Goal: Task Accomplishment & Management: Manage account settings

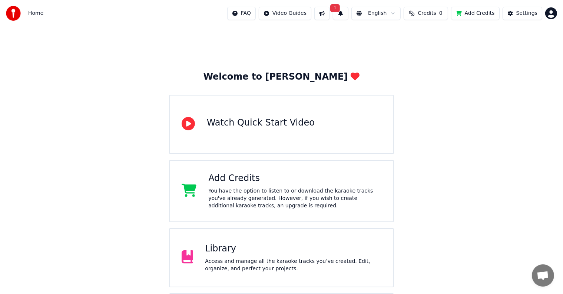
click at [340, 10] on span "1" at bounding box center [335, 8] width 10 height 8
click at [443, 122] on div "Welcome to Youka Watch Quick Start Video Add Credits You have the option to lis…" at bounding box center [281, 191] width 563 height 329
click at [233, 265] on div "Access and manage all the karaoke tracks you’ve created. Edit, organize, and pe…" at bounding box center [293, 265] width 176 height 15
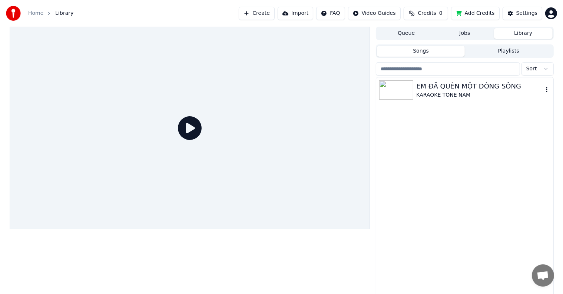
click at [453, 89] on div "EM ĐÃ QUÊN MỘT DÒNG SÔNG" at bounding box center [479, 86] width 126 height 10
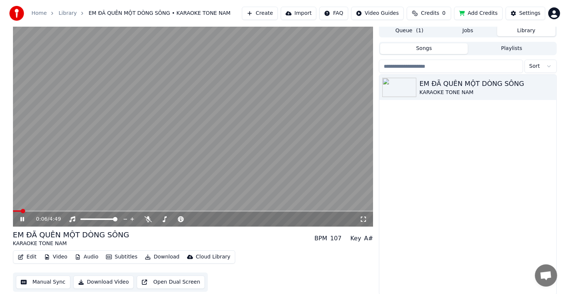
scroll to position [3, 0]
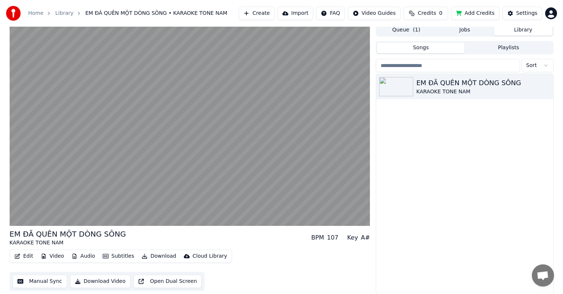
click at [27, 258] on button "Edit" at bounding box center [23, 256] width 25 height 10
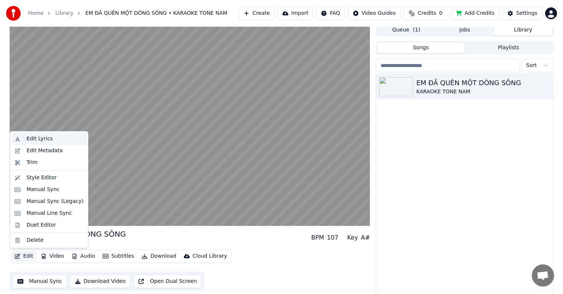
click at [41, 139] on div "Edit Lyrics" at bounding box center [39, 138] width 26 height 7
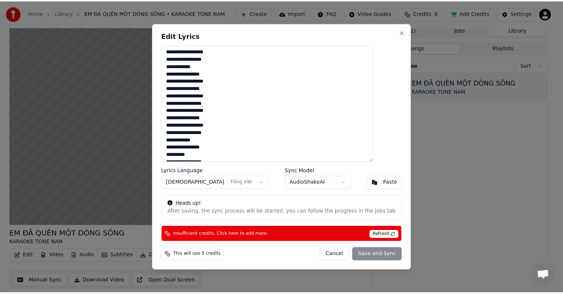
scroll to position [303, 0]
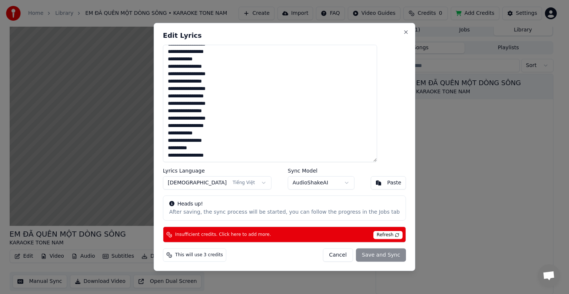
click at [325, 254] on button "Cancel" at bounding box center [338, 255] width 30 height 13
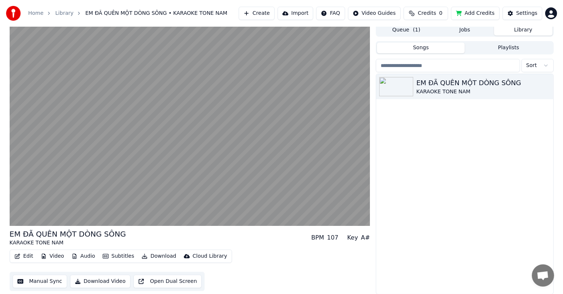
click at [25, 257] on button "Edit" at bounding box center [23, 256] width 25 height 10
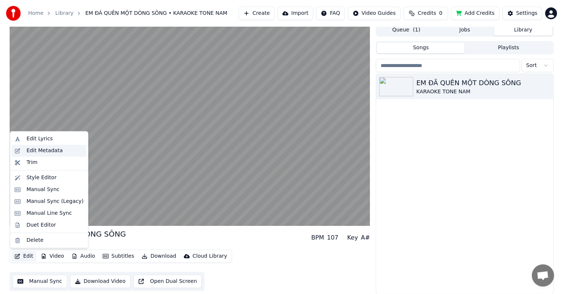
click at [37, 150] on div "Edit Metadata" at bounding box center [44, 150] width 36 height 7
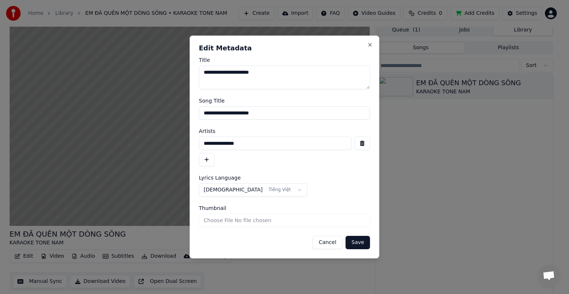
click at [331, 242] on button "Cancel" at bounding box center [327, 242] width 30 height 13
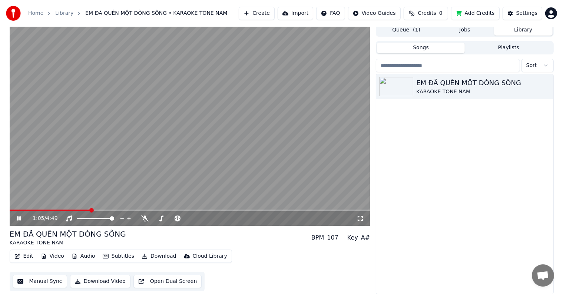
click at [24, 255] on button "Edit" at bounding box center [23, 256] width 25 height 10
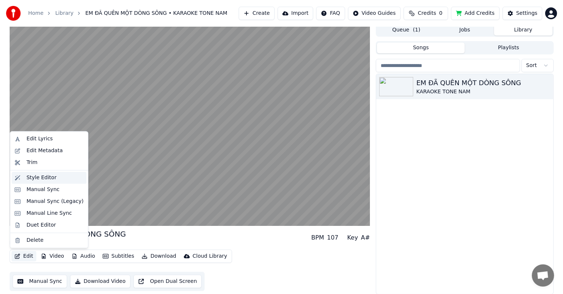
click at [35, 178] on div "Style Editor" at bounding box center [41, 177] width 30 height 7
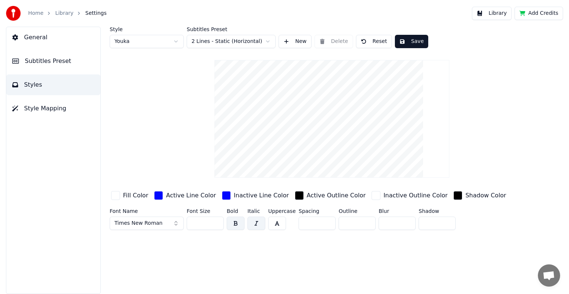
click at [174, 41] on html "Home Library Settings Library Add Credits General Subtitles Preset Styles Style…" at bounding box center [284, 147] width 569 height 294
click at [154, 146] on html "Home Library Settings Library Add Credits General Subtitles Preset Styles Style…" at bounding box center [284, 147] width 569 height 294
click at [175, 223] on button "Times New Roman" at bounding box center [147, 223] width 74 height 13
click at [148, 223] on span "Times New Roman" at bounding box center [138, 223] width 48 height 7
click at [144, 224] on span "Times New Roman" at bounding box center [138, 223] width 48 height 7
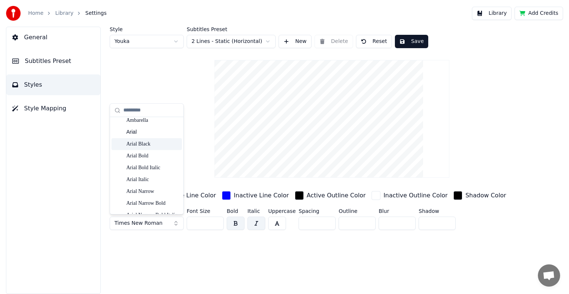
scroll to position [74, 0]
click at [149, 222] on span "Times New Roman" at bounding box center [138, 223] width 48 height 7
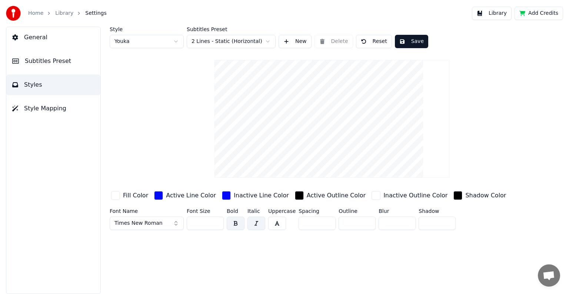
click at [149, 222] on span "Times New Roman" at bounding box center [138, 223] width 48 height 7
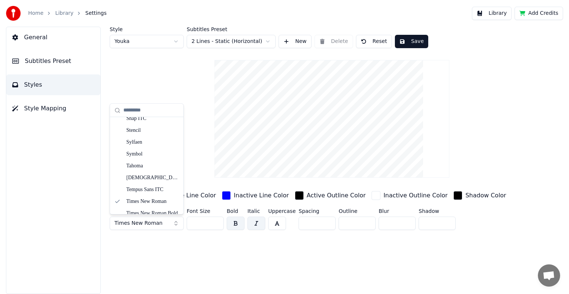
scroll to position [4009, 0]
click at [141, 179] on div "Tahoma" at bounding box center [152, 178] width 53 height 7
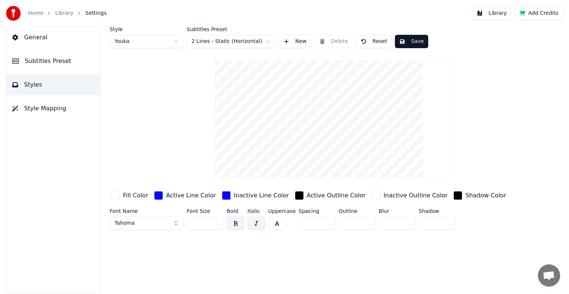
click at [255, 227] on button "button" at bounding box center [256, 223] width 18 height 13
click at [151, 41] on html "Home Library Settings Library Add Credits General Subtitles Preset Styles Style…" at bounding box center [284, 147] width 569 height 294
type input "**"
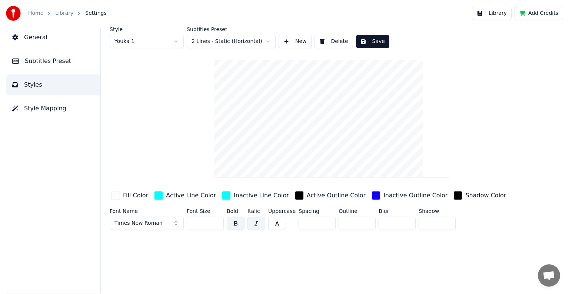
click at [136, 223] on span "Times New Roman" at bounding box center [138, 223] width 48 height 7
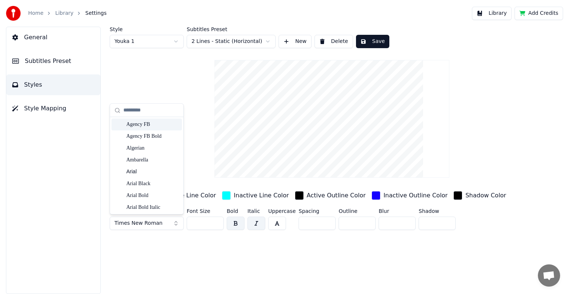
click at [145, 108] on input "text" at bounding box center [151, 110] width 56 height 15
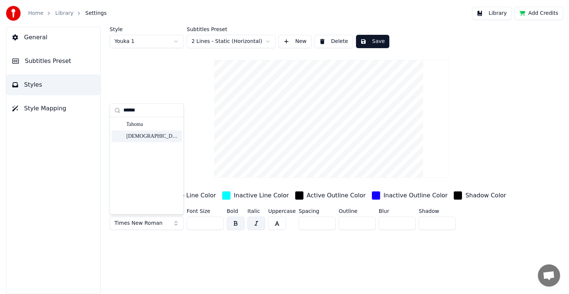
type input "******"
click at [138, 135] on div "[DEMOGRAPHIC_DATA] Bold" at bounding box center [152, 136] width 53 height 7
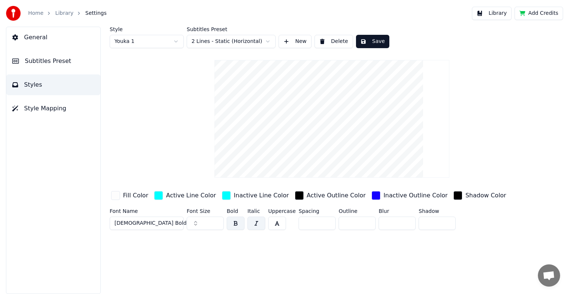
click at [253, 221] on button "button" at bounding box center [256, 223] width 18 height 13
click at [144, 43] on html "Home Library Settings Library Add Credits General Subtitles Preset Styles Style…" at bounding box center [284, 147] width 569 height 294
type input "**"
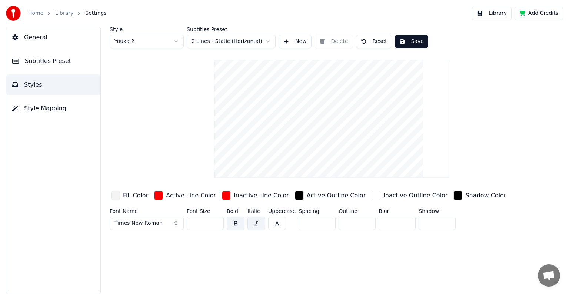
click at [157, 220] on span "Times New Roman" at bounding box center [138, 223] width 48 height 7
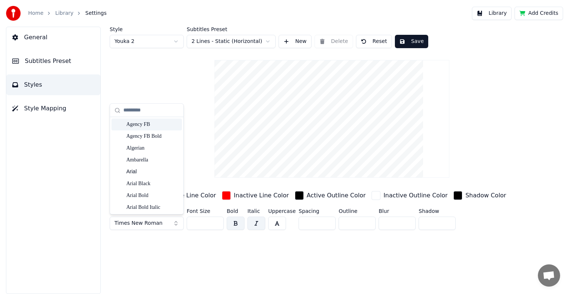
type input "*"
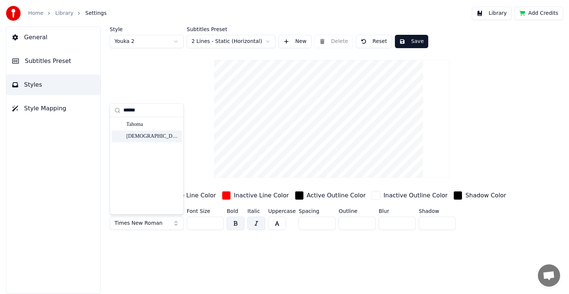
type input "******"
click at [150, 131] on div "[DEMOGRAPHIC_DATA] Bold" at bounding box center [146, 136] width 70 height 12
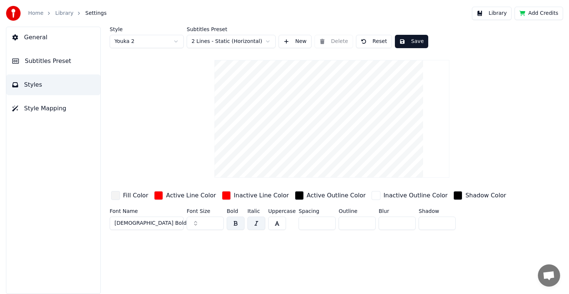
click at [260, 224] on button "button" at bounding box center [256, 223] width 18 height 13
click at [156, 43] on html "Home Library Settings Library Add Credits General Subtitles Preset Styles Style…" at bounding box center [284, 147] width 569 height 294
click at [159, 225] on button "Times New Roman" at bounding box center [147, 223] width 74 height 13
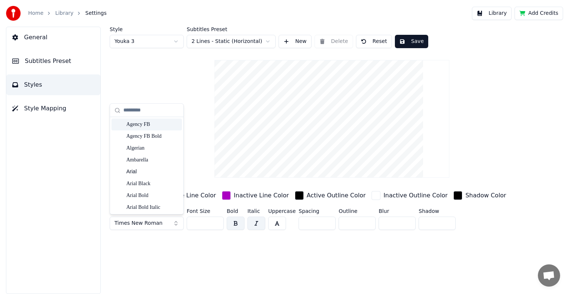
click at [132, 107] on input "text" at bounding box center [151, 110] width 56 height 15
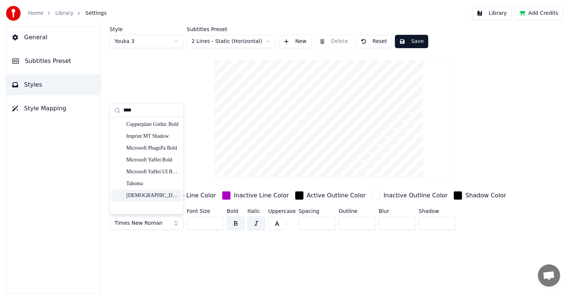
type input "****"
click at [150, 196] on div "[DEMOGRAPHIC_DATA] Bold" at bounding box center [152, 195] width 53 height 7
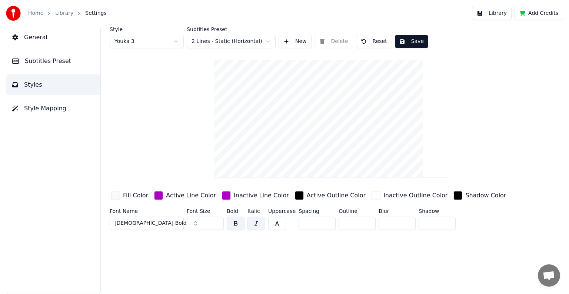
click at [254, 224] on button "button" at bounding box center [256, 223] width 18 height 13
click at [153, 43] on html "Home Library Settings Library Add Credits General Subtitles Preset Styles Style…" at bounding box center [284, 147] width 569 height 294
click at [147, 40] on html "Home Library Settings Library Add Credits General Subtitles Preset Styles Style…" at bounding box center [284, 147] width 569 height 294
click at [143, 42] on html "Home Library Settings Library Add Credits General Subtitles Preset Styles Style…" at bounding box center [284, 147] width 569 height 294
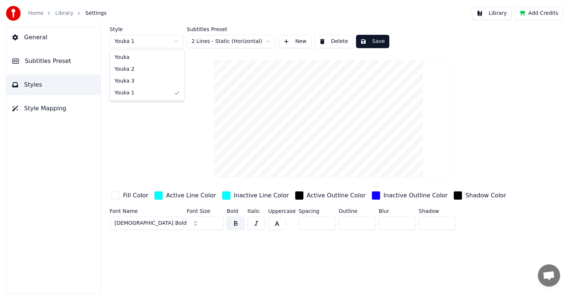
click at [144, 38] on html "Home Library Settings Library Add Credits General Subtitles Preset Styles Style…" at bounding box center [284, 147] width 569 height 294
type input "**"
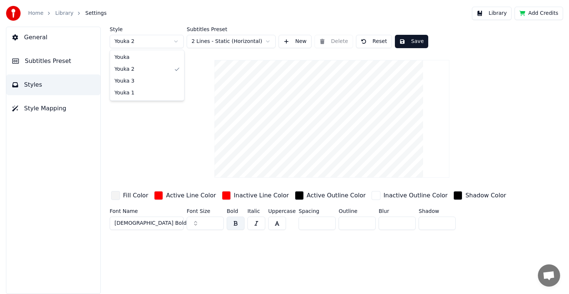
click at [144, 39] on html "Home Library Settings Library Add Credits General Subtitles Preset Styles Style…" at bounding box center [284, 147] width 569 height 294
click at [145, 36] on html "Home Library Settings Library Add Credits General Subtitles Preset Styles Style…" at bounding box center [284, 147] width 569 height 294
click at [142, 124] on div "Style Youka Subtitles Preset 2 Lines - Static (Horizontal) New Delete Reset Sav…" at bounding box center [332, 130] width 444 height 206
click at [217, 249] on div "Style Youka Subtitles Preset 2 Lines - Static (Horizontal) New Delete Reset Sav…" at bounding box center [332, 160] width 474 height 267
click at [409, 41] on button "Save" at bounding box center [411, 41] width 33 height 13
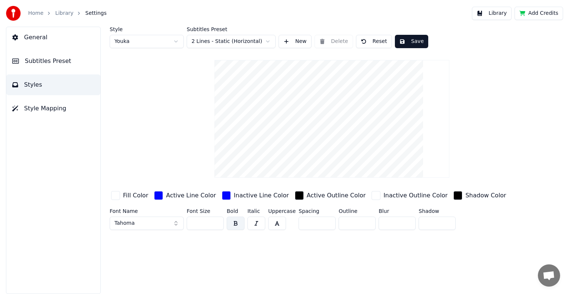
click at [37, 37] on span "General" at bounding box center [35, 37] width 23 height 9
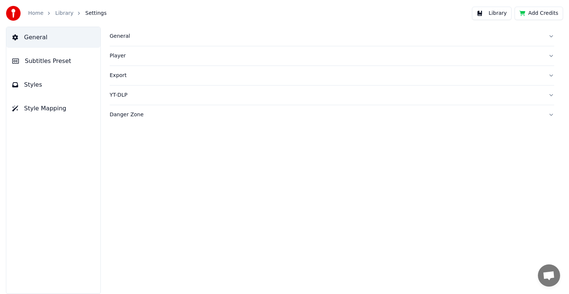
click at [123, 36] on div "General" at bounding box center [326, 36] width 433 height 7
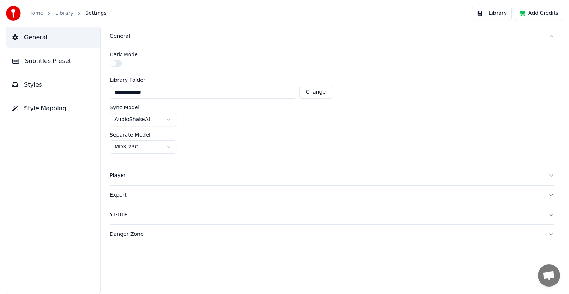
click at [56, 161] on div "General Subtitles Preset Styles Style Mapping" at bounding box center [53, 160] width 95 height 267
click at [52, 59] on span "Subtitles Preset" at bounding box center [48, 61] width 46 height 9
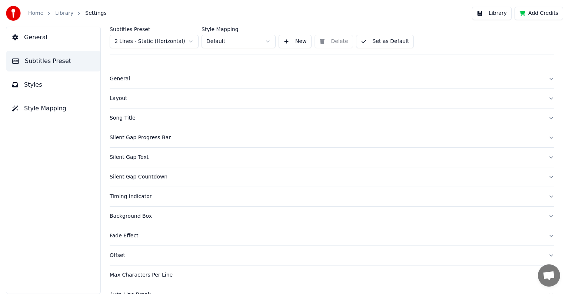
click at [127, 74] on button "General" at bounding box center [332, 78] width 444 height 19
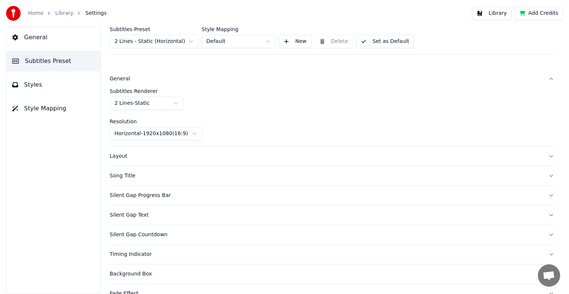
click at [120, 156] on div "Layout" at bounding box center [326, 156] width 433 height 7
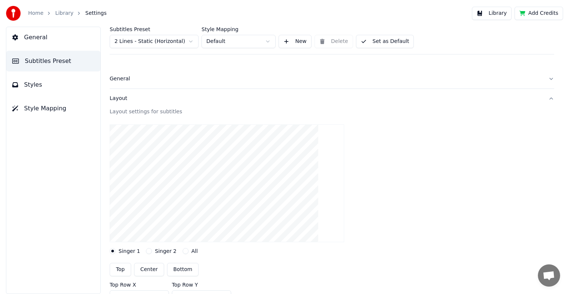
scroll to position [74, 0]
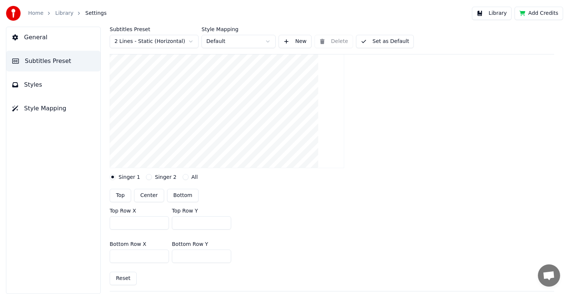
click at [146, 177] on button "Singer 2" at bounding box center [149, 177] width 6 height 6
click at [111, 177] on button "Singer 1" at bounding box center [113, 177] width 6 height 6
click at [146, 176] on button "Singer 2" at bounding box center [149, 177] width 6 height 6
click at [113, 178] on button "Singer 1" at bounding box center [113, 177] width 6 height 6
click at [147, 175] on button "Singer 2" at bounding box center [149, 177] width 6 height 6
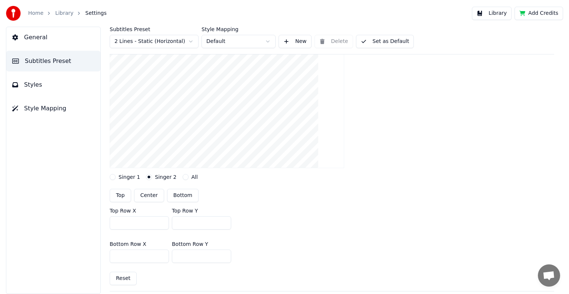
click at [183, 175] on button "All" at bounding box center [186, 177] width 6 height 6
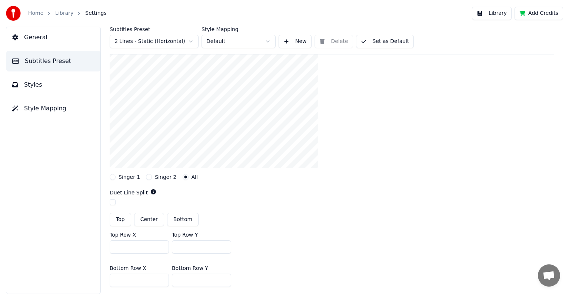
click at [112, 201] on button "button" at bounding box center [113, 202] width 6 height 6
click at [146, 176] on button "Singer 2" at bounding box center [149, 177] width 6 height 6
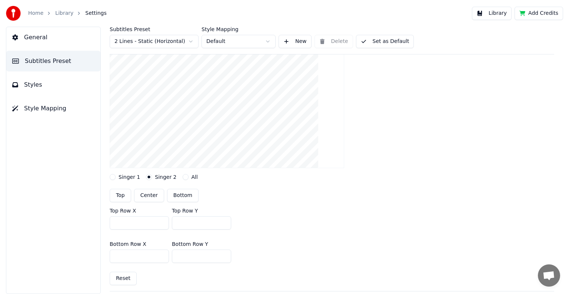
click at [74, 179] on div "General Subtitles Preset Styles Style Mapping" at bounding box center [53, 160] width 95 height 267
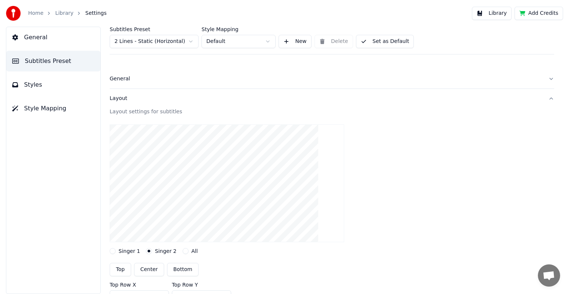
click at [271, 41] on html "Home Library Settings Library Add Credits General Subtitles Preset Styles Style…" at bounding box center [284, 147] width 569 height 294
click at [377, 41] on html "Home Library Settings Library Add Credits General Subtitles Preset Styles Style…" at bounding box center [284, 147] width 569 height 294
click at [379, 41] on button "Set as Default" at bounding box center [385, 41] width 58 height 13
click at [373, 42] on button "Set as Default" at bounding box center [385, 41] width 58 height 13
click at [367, 42] on button "Done" at bounding box center [373, 41] width 35 height 13
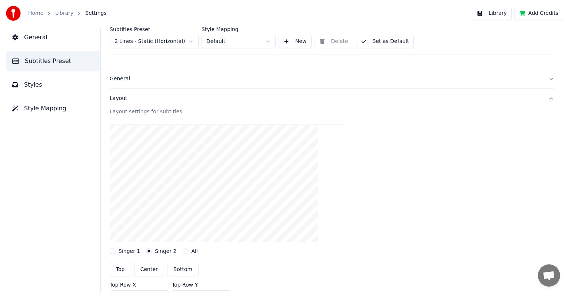
click at [386, 40] on button "Set as Default" at bounding box center [385, 41] width 58 height 13
click at [113, 249] on button "Singer 1" at bounding box center [113, 251] width 6 height 6
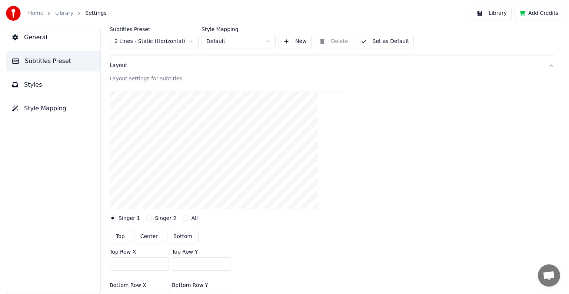
scroll to position [74, 0]
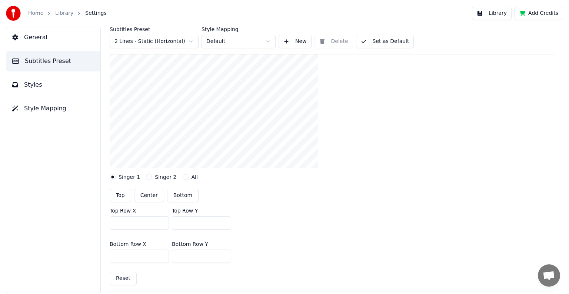
click at [146, 176] on button "Singer 2" at bounding box center [149, 177] width 6 height 6
click at [183, 178] on button "All" at bounding box center [186, 177] width 6 height 6
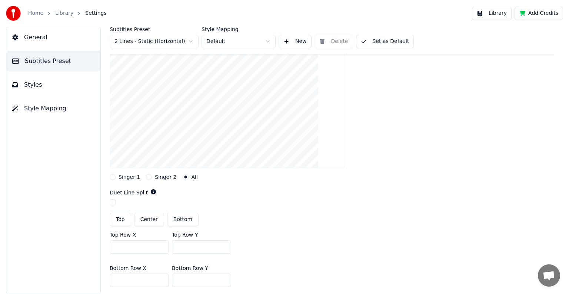
click at [113, 178] on button "Singer 1" at bounding box center [113, 177] width 6 height 6
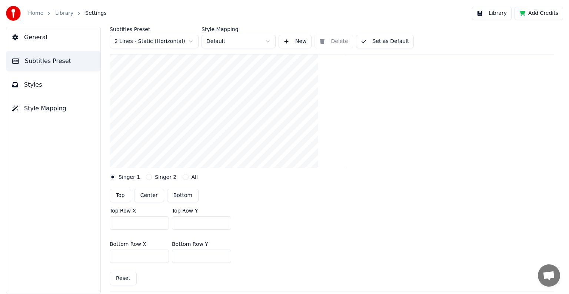
click at [142, 40] on html "Home Library Settings Library Add Credits General Subtitles Preset Styles Style…" at bounding box center [284, 147] width 569 height 294
click at [31, 84] on span "Styles" at bounding box center [33, 84] width 18 height 9
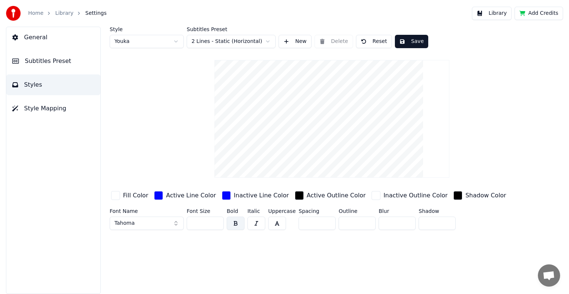
scroll to position [0, 0]
click at [271, 40] on html "Home Library Settings Library Add Credits General Subtitles Preset Styles Style…" at bounding box center [284, 147] width 569 height 294
click at [119, 79] on html "Home Library Settings Library Add Credits General Subtitles Preset Styles Style…" at bounding box center [284, 147] width 569 height 294
click at [176, 42] on html "Home Library Settings Library Add Credits General Subtitles Preset Styles Style…" at bounding box center [284, 147] width 569 height 294
click at [153, 123] on html "Home Library Settings Library Add Credits General Subtitles Preset Styles Style…" at bounding box center [284, 147] width 569 height 294
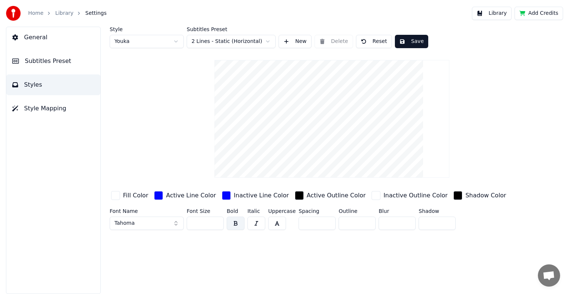
click at [176, 40] on html "Home Library Settings Library Add Credits General Subtitles Preset Styles Style…" at bounding box center [284, 147] width 569 height 294
click at [176, 41] on html "Home Library Settings Library Add Credits General Subtitles Preset Styles Style…" at bounding box center [284, 147] width 569 height 294
click at [179, 39] on html "Home Library Settings Library Add Credits General Subtitles Preset Styles Style…" at bounding box center [284, 147] width 569 height 294
type input "**"
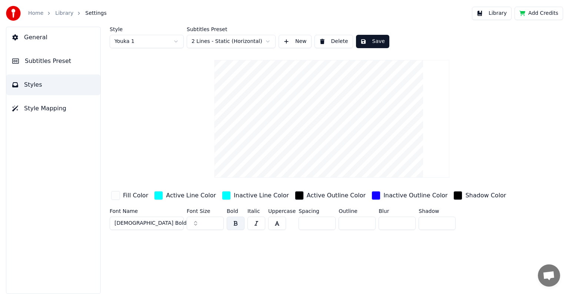
click at [137, 136] on div "Style Youka 1 Subtitles Preset 2 Lines - Static (Horizontal) New Delete Save Fi…" at bounding box center [332, 130] width 444 height 206
click at [43, 110] on span "Style Mapping" at bounding box center [45, 108] width 42 height 9
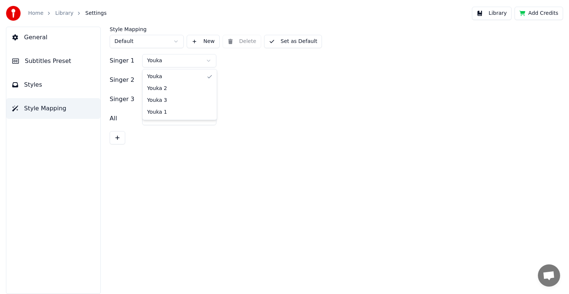
click at [174, 60] on html "Home Library Settings Library Add Credits General Subtitles Preset Styles Style…" at bounding box center [284, 147] width 569 height 294
click at [199, 211] on html "Home Library Settings Library Add Credits General Subtitles Preset Styles Style…" at bounding box center [284, 147] width 569 height 294
click at [169, 159] on div "Style Mapping Default New Delete Set as Default Singer 1 [PERSON_NAME] 2 Youka …" at bounding box center [332, 160] width 474 height 267
drag, startPoint x: 128, startPoint y: 172, endPoint x: 127, endPoint y: 168, distance: 3.8
click at [128, 172] on div "Style Mapping Default New Delete Set as Default Singer 1 [PERSON_NAME] 2 Youka …" at bounding box center [332, 160] width 474 height 267
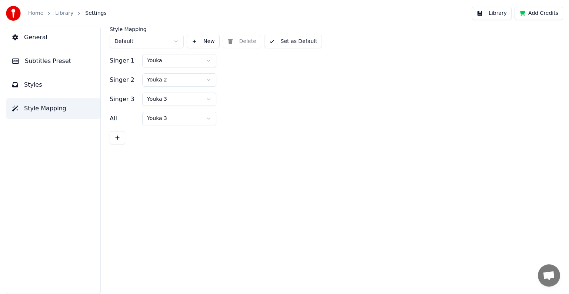
click at [166, 60] on html "Home Library Settings Library Add Credits General Subtitles Preset Styles Style…" at bounding box center [284, 147] width 569 height 294
click at [160, 173] on html "Home Library Settings Library Add Credits General Subtitles Preset Styles Style…" at bounding box center [284, 147] width 569 height 294
click at [170, 80] on html "Home Library Settings Library Add Credits General Subtitles Preset Styles Style…" at bounding box center [284, 147] width 569 height 294
click at [172, 60] on html "Home Library Settings Library Add Credits General Subtitles Preset Styles Style…" at bounding box center [284, 147] width 569 height 294
click at [157, 157] on div "Style Mapping Default New Delete Set as Default Singer 1 Youka 3 Singer 2 Youka…" at bounding box center [332, 160] width 474 height 267
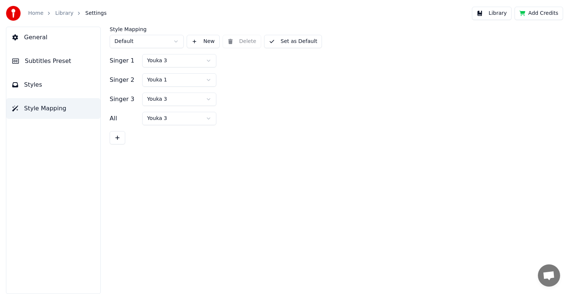
click at [165, 59] on html "Home Library Settings Library Add Credits General Subtitles Preset Styles Style…" at bounding box center [284, 147] width 569 height 294
click at [160, 99] on html "Home Library Settings Library Add Credits General Subtitles Preset Styles Style…" at bounding box center [284, 147] width 569 height 294
click at [160, 153] on div "Style Mapping Default New Delete Set as Default Singer 1 [PERSON_NAME] 2 Youka …" at bounding box center [332, 160] width 474 height 267
click at [174, 175] on div "Style Mapping Default New Delete Set as Default Singer 1 [PERSON_NAME] 2 Youka …" at bounding box center [332, 160] width 474 height 267
click at [204, 173] on div "Style Mapping Default New Delete Set as Default Singer 1 [PERSON_NAME] 2 Youka …" at bounding box center [332, 160] width 474 height 267
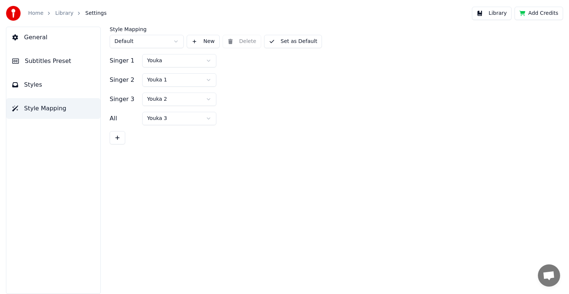
click at [262, 112] on div "All Youka 3" at bounding box center [332, 118] width 444 height 13
click at [285, 41] on button "Set as Default" at bounding box center [293, 41] width 58 height 13
click at [277, 41] on button "Done" at bounding box center [281, 41] width 35 height 13
click at [151, 41] on html "Home Library Settings Library Add Credits General Subtitles Preset Styles Style…" at bounding box center [284, 147] width 569 height 294
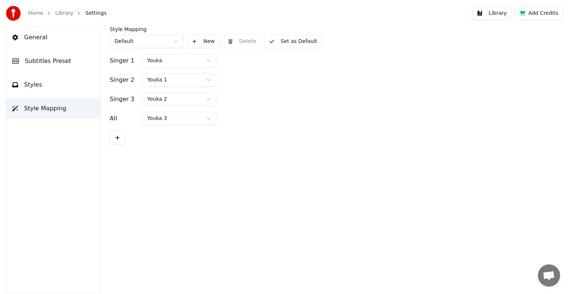
click at [230, 199] on div "Style Mapping Default New Delete Set as Default Singer 1 [PERSON_NAME] 2 Youka …" at bounding box center [332, 160] width 474 height 267
click at [157, 181] on div "Style Mapping Default New Delete Set as Default Singer 1 [PERSON_NAME] 2 Youka …" at bounding box center [332, 160] width 474 height 267
click at [32, 86] on span "Styles" at bounding box center [33, 84] width 18 height 9
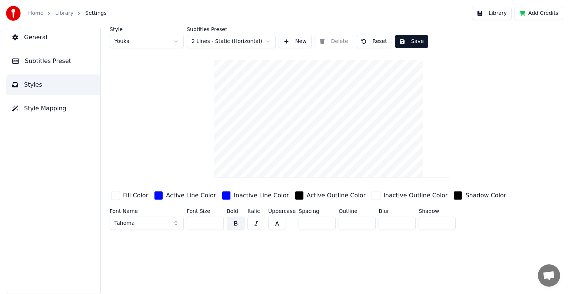
click at [181, 262] on div "Style Youka Subtitles Preset 2 Lines - Static (Horizontal) New Delete Reset Sav…" at bounding box center [332, 160] width 474 height 267
click at [205, 250] on div "Style Youka Subtitles Preset 2 Lines - Static (Horizontal) New Delete Reset Sav…" at bounding box center [332, 160] width 474 height 267
click at [346, 263] on div "Style Youka Subtitles Preset 2 Lines - Static (Horizontal) New Delete Reset Sav…" at bounding box center [332, 160] width 474 height 267
click at [43, 61] on span "Subtitles Preset" at bounding box center [48, 61] width 46 height 9
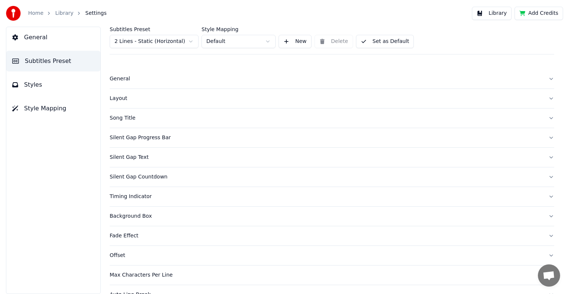
click at [117, 80] on div "General" at bounding box center [326, 78] width 433 height 7
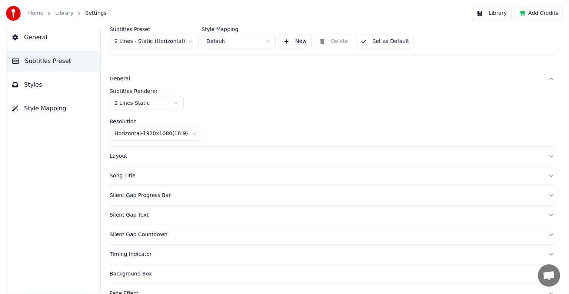
click at [117, 80] on div "General" at bounding box center [326, 78] width 433 height 7
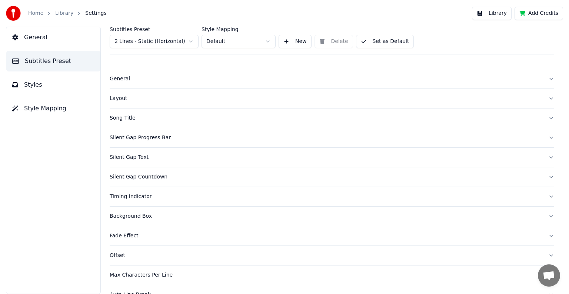
click at [119, 100] on div "Layout" at bounding box center [326, 98] width 433 height 7
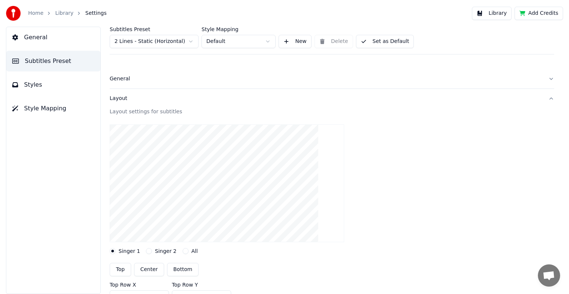
click at [150, 194] on video at bounding box center [227, 183] width 234 height 118
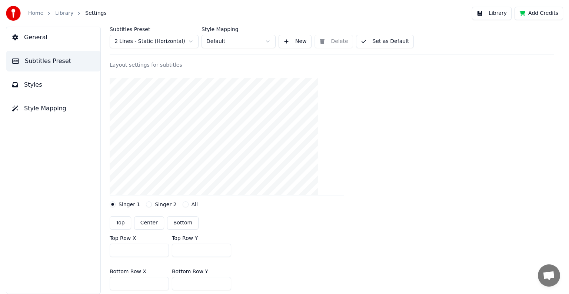
scroll to position [74, 0]
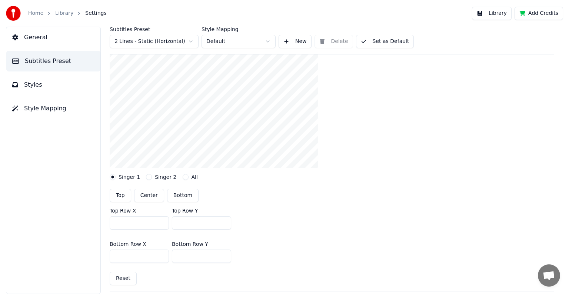
click at [146, 176] on button "Singer 2" at bounding box center [149, 177] width 6 height 6
click at [111, 177] on button "Singer 1" at bounding box center [113, 177] width 6 height 6
click at [146, 177] on button "Singer 2" at bounding box center [149, 177] width 6 height 6
click at [114, 176] on button "Singer 1" at bounding box center [113, 177] width 6 height 6
click at [49, 59] on span "Subtitles Preset" at bounding box center [48, 61] width 46 height 9
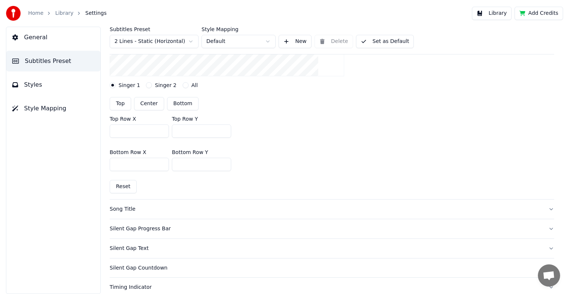
scroll to position [222, 0]
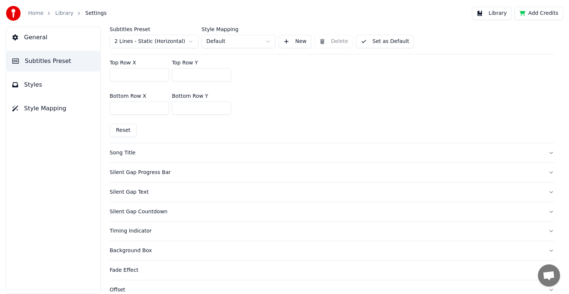
click at [127, 153] on div "Song Title" at bounding box center [326, 152] width 433 height 7
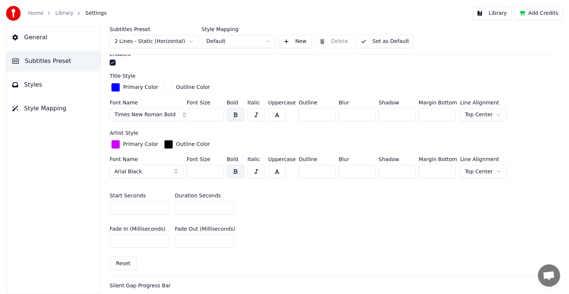
click at [154, 170] on button "Arial Black" at bounding box center [147, 171] width 74 height 13
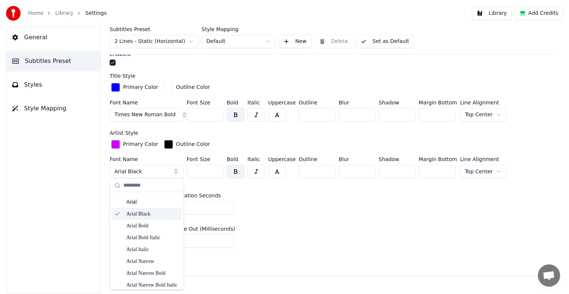
scroll to position [74, 0]
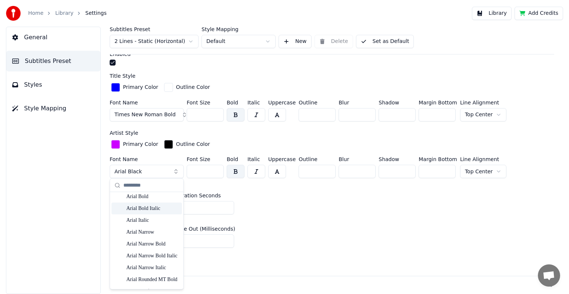
click at [145, 207] on div "Arial Bold Italic" at bounding box center [152, 207] width 53 height 7
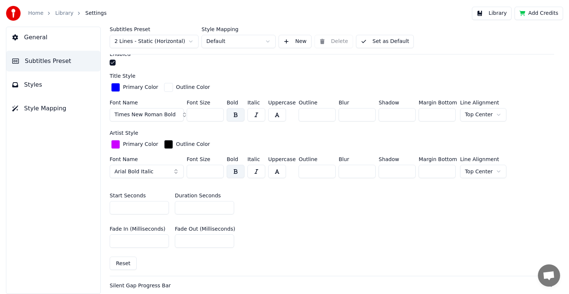
click at [147, 170] on span "Arial Bold Italic" at bounding box center [133, 171] width 39 height 7
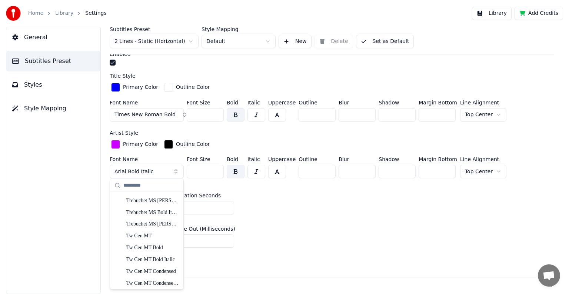
scroll to position [4083, 0]
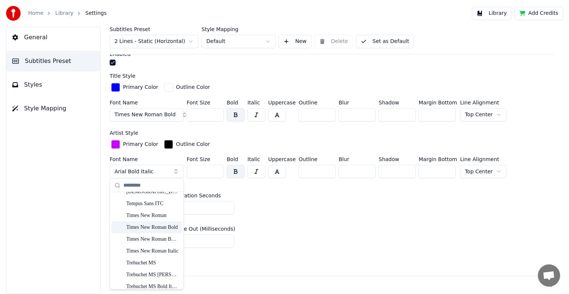
click at [151, 228] on div "Times New Roman Bold" at bounding box center [152, 226] width 53 height 7
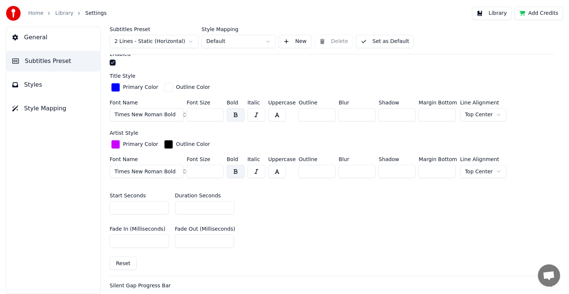
click at [89, 229] on div "General Subtitles Preset Styles Style Mapping" at bounding box center [53, 160] width 95 height 267
drag, startPoint x: 188, startPoint y: 206, endPoint x: 179, endPoint y: 206, distance: 8.9
click at [179, 206] on input "**" at bounding box center [204, 207] width 59 height 13
type input "**"
click at [77, 239] on div "General Subtitles Preset Styles Style Mapping" at bounding box center [53, 160] width 95 height 267
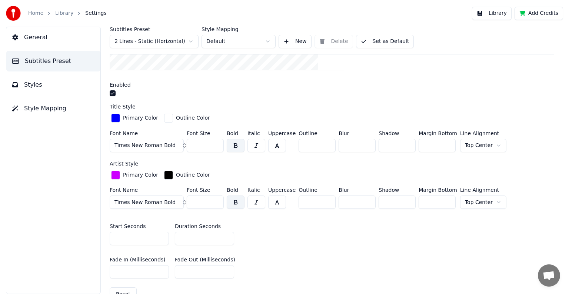
scroll to position [148, 0]
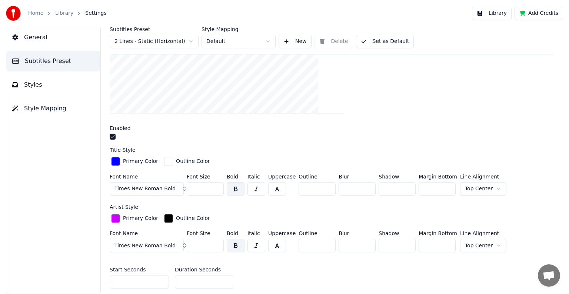
click at [157, 246] on span "Times New Roman Bold" at bounding box center [144, 245] width 61 height 7
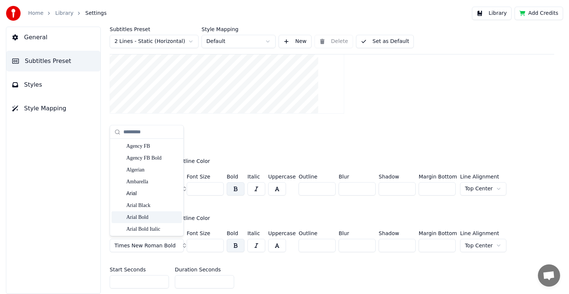
click at [147, 216] on div "Arial Bold" at bounding box center [152, 217] width 53 height 7
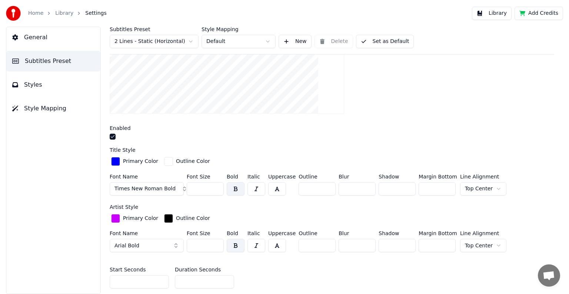
click at [66, 239] on div "General Subtitles Preset Styles Style Mapping" at bounding box center [53, 160] width 95 height 267
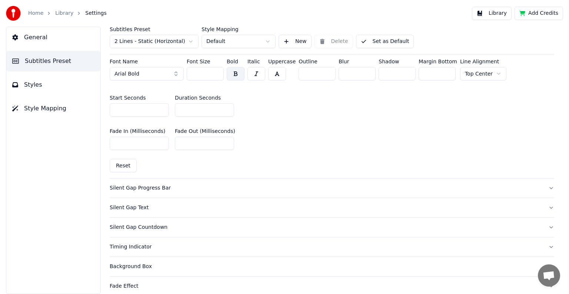
scroll to position [333, 0]
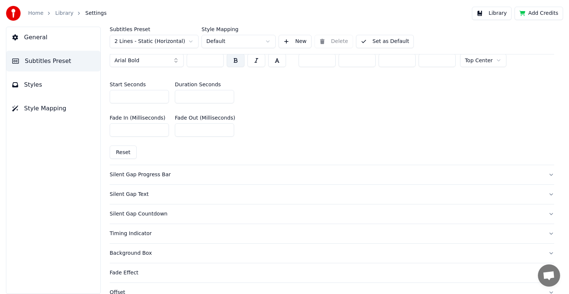
click at [127, 174] on div "Silent Gap Progress Bar" at bounding box center [326, 174] width 433 height 7
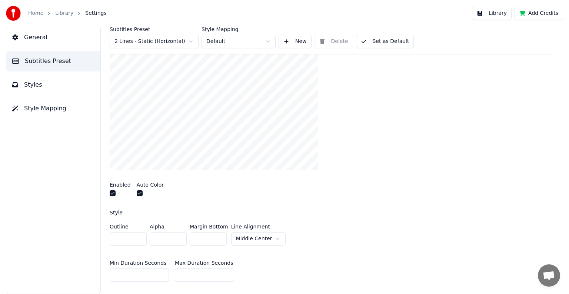
scroll to position [74, 0]
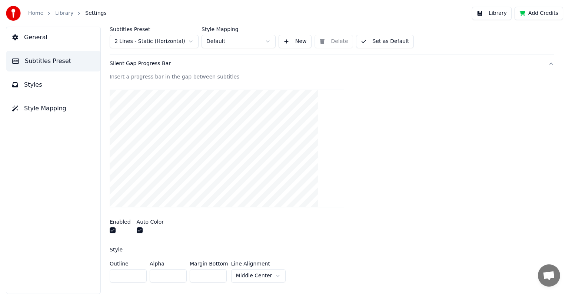
click at [110, 231] on button "button" at bounding box center [113, 230] width 6 height 6
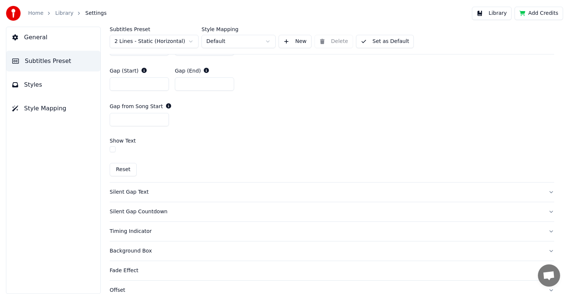
scroll to position [444, 0]
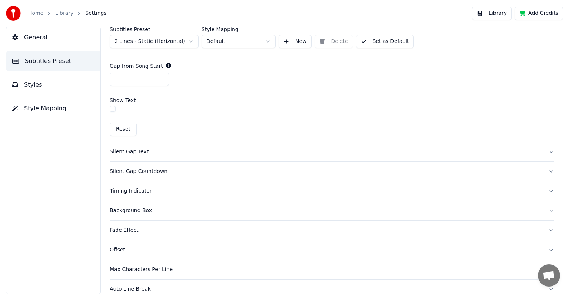
click at [121, 151] on div "Silent Gap Text" at bounding box center [326, 151] width 433 height 7
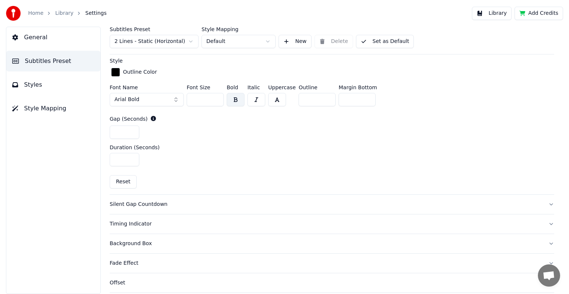
scroll to position [334, 0]
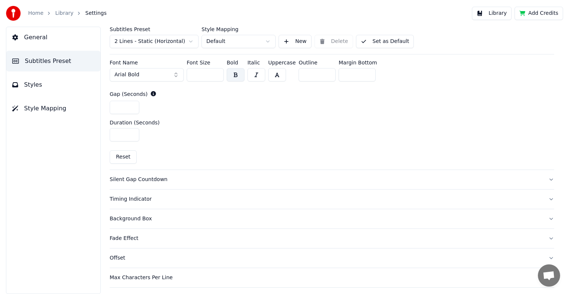
click at [130, 178] on div "Silent Gap Countdown" at bounding box center [326, 179] width 433 height 7
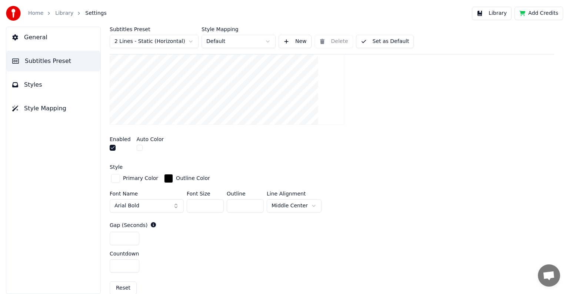
scroll to position [184, 0]
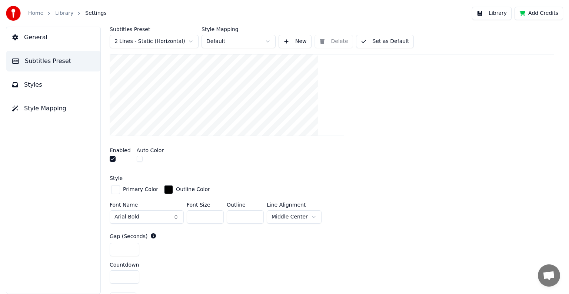
click at [113, 159] on button "button" at bounding box center [113, 159] width 6 height 6
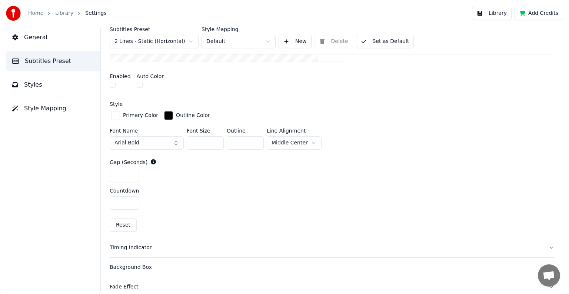
scroll to position [333, 0]
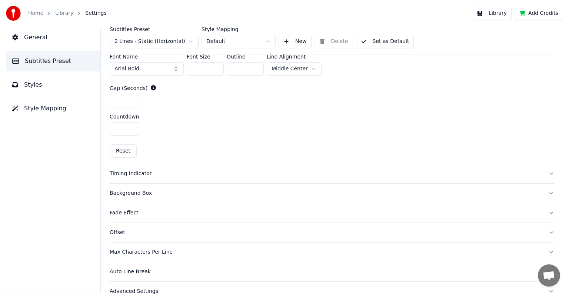
click at [126, 172] on div "Timing Indicator" at bounding box center [326, 173] width 433 height 7
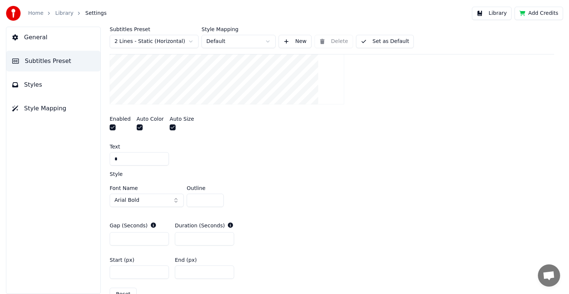
scroll to position [184, 0]
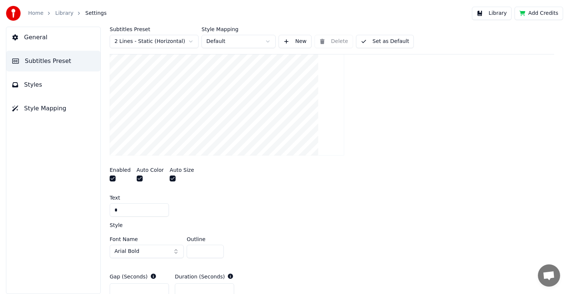
click at [111, 177] on button "button" at bounding box center [113, 179] width 6 height 6
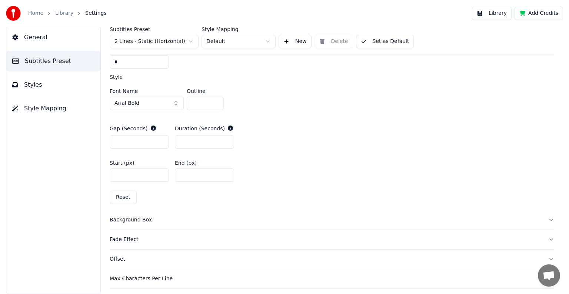
scroll to position [370, 0]
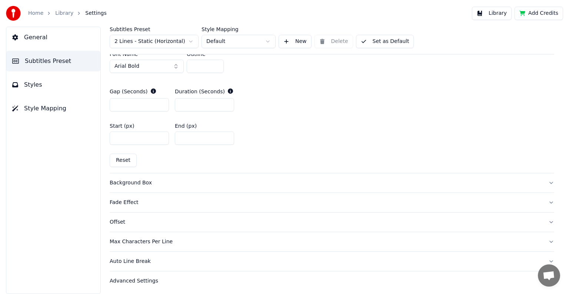
click at [126, 182] on div "Background Box" at bounding box center [326, 182] width 433 height 7
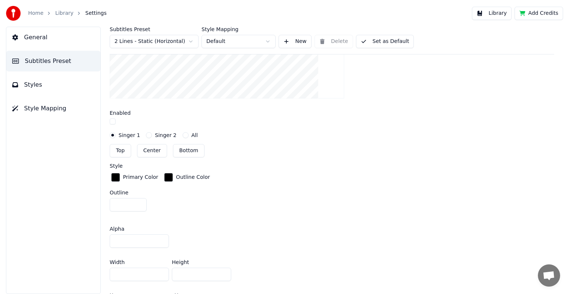
scroll to position [248, 0]
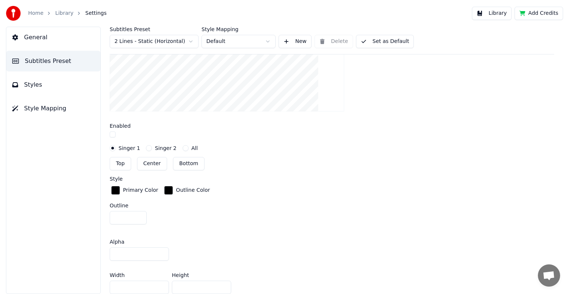
click at [111, 133] on button "button" at bounding box center [113, 134] width 6 height 6
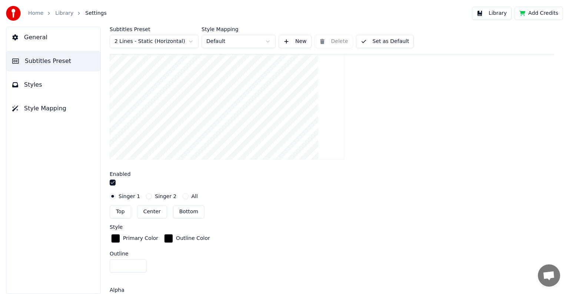
scroll to position [174, 0]
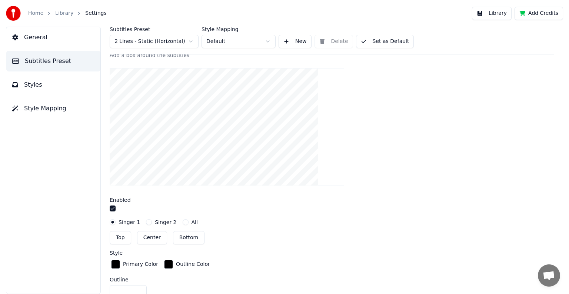
click at [113, 208] on button "button" at bounding box center [113, 209] width 6 height 6
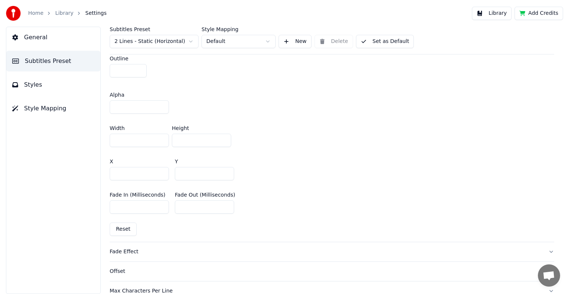
scroll to position [433, 0]
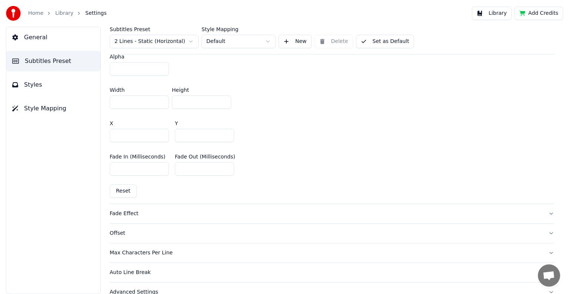
click at [119, 212] on div "Fade Effect" at bounding box center [326, 213] width 433 height 7
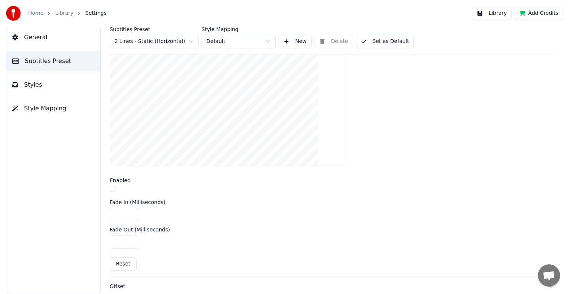
click at [112, 189] on button "button" at bounding box center [113, 189] width 6 height 6
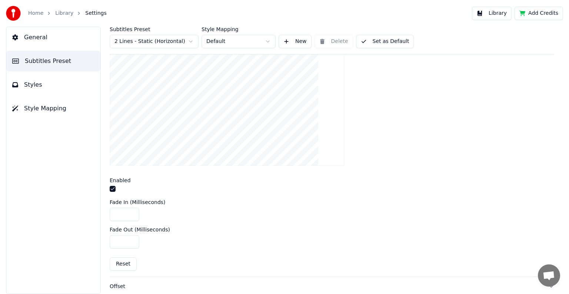
click at [112, 189] on button "button" at bounding box center [113, 189] width 6 height 6
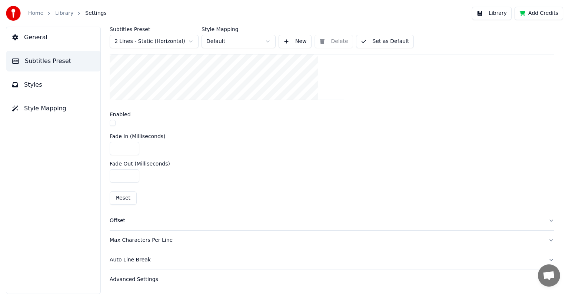
click at [119, 219] on div "Offset" at bounding box center [326, 220] width 433 height 7
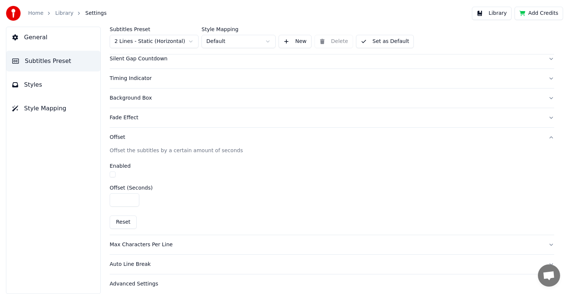
scroll to position [122, 0]
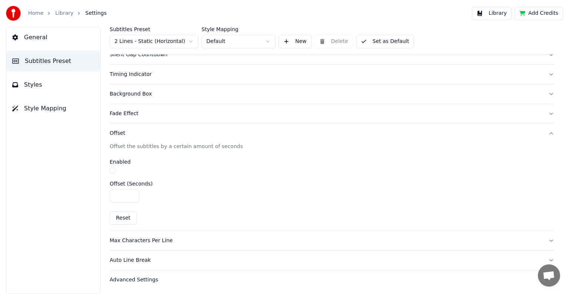
click at [135, 241] on div "Max Characters Per Line" at bounding box center [326, 240] width 433 height 7
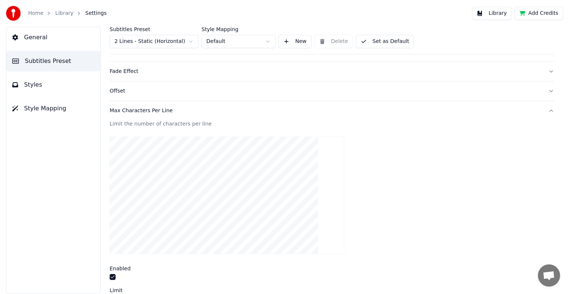
scroll to position [196, 0]
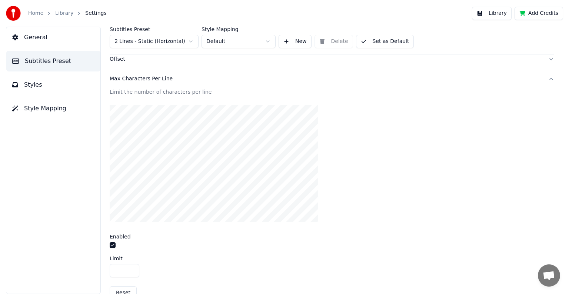
click at [110, 242] on button "button" at bounding box center [113, 245] width 6 height 6
click at [113, 244] on button "button" at bounding box center [113, 245] width 6 height 6
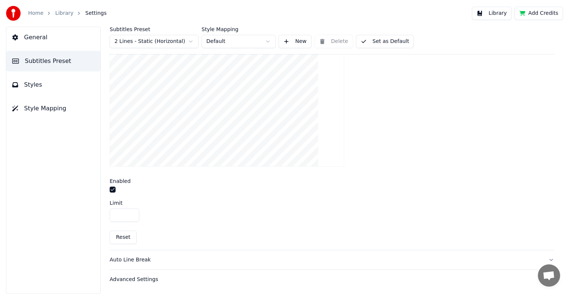
click at [132, 260] on div "Auto Line Break" at bounding box center [326, 259] width 433 height 7
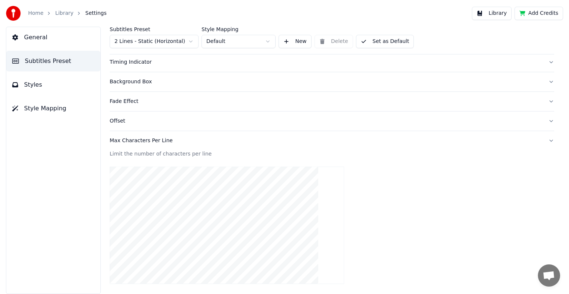
scroll to position [122, 0]
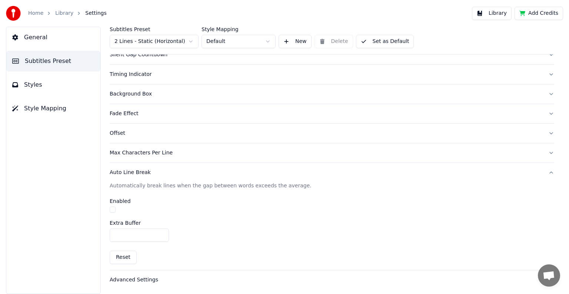
click at [131, 279] on div "Advanced Settings" at bounding box center [326, 279] width 433 height 7
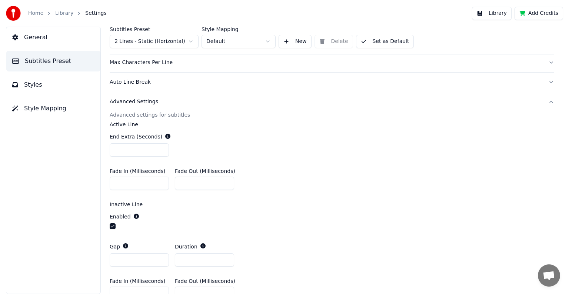
scroll to position [251, 0]
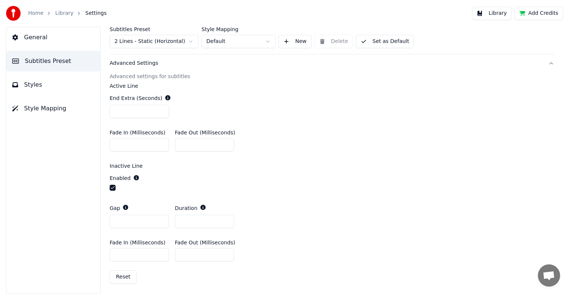
click at [31, 36] on span "General" at bounding box center [35, 37] width 23 height 9
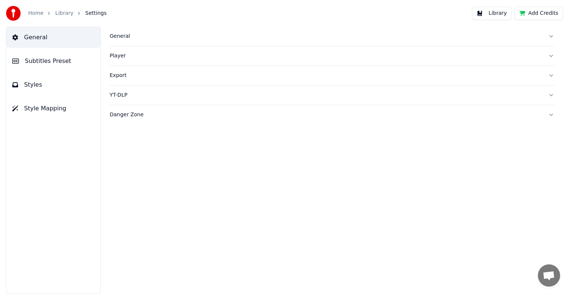
click at [34, 80] on button "Styles" at bounding box center [53, 84] width 94 height 21
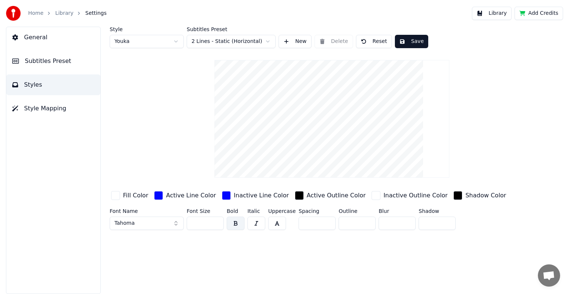
click at [147, 43] on html "Home Library Settings Library Add Credits General Subtitles Preset Styles Style…" at bounding box center [284, 147] width 569 height 294
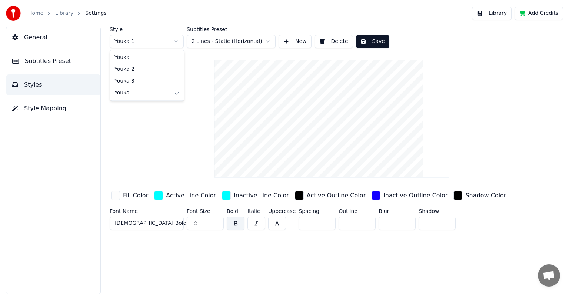
click at [130, 40] on html "Home Library Settings Library Add Credits General Subtitles Preset Styles Style…" at bounding box center [284, 147] width 569 height 294
type input "**"
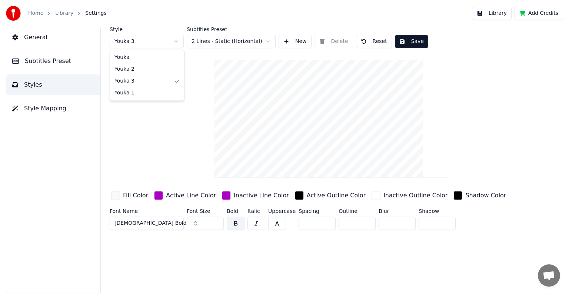
click at [136, 43] on html "Home Library Settings Library Add Credits General Subtitles Preset Styles Style…" at bounding box center [284, 147] width 569 height 294
click at [133, 41] on html "Home Library Settings Library Add Credits General Subtitles Preset Styles Style…" at bounding box center [284, 147] width 569 height 294
click at [40, 110] on span "Style Mapping" at bounding box center [45, 108] width 42 height 9
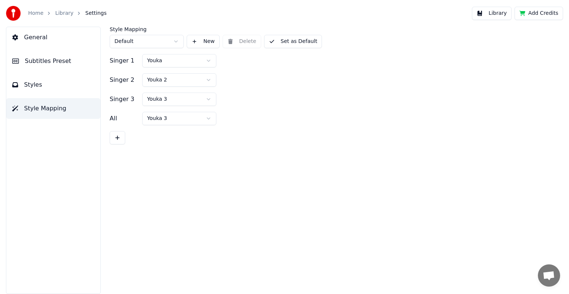
click at [160, 167] on div "Style Mapping Default New Delete Set as Default Singer 1 [PERSON_NAME] 2 Youka …" at bounding box center [332, 160] width 474 height 267
click at [85, 13] on span "Settings" at bounding box center [95, 13] width 21 height 7
click at [33, 37] on span "General" at bounding box center [35, 37] width 23 height 9
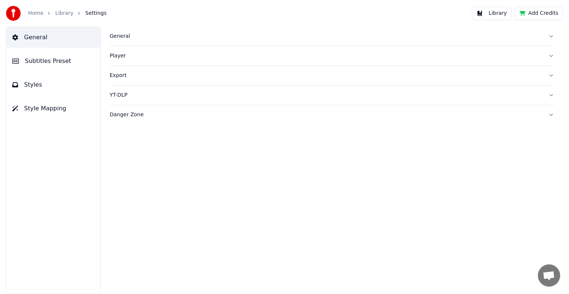
click at [117, 74] on div "Export" at bounding box center [326, 75] width 433 height 7
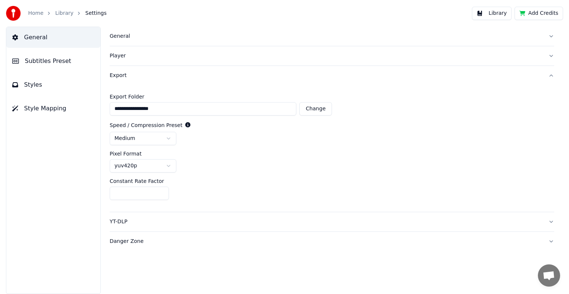
click at [75, 171] on div "General Subtitles Preset Styles Style Mapping" at bounding box center [53, 160] width 95 height 267
click at [58, 181] on div "General Subtitles Preset Styles Style Mapping" at bounding box center [53, 160] width 95 height 267
click at [120, 75] on div "Export" at bounding box center [326, 75] width 433 height 7
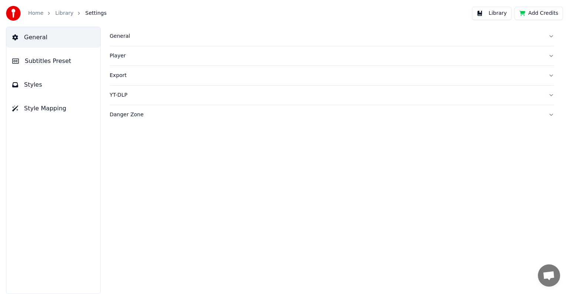
click at [119, 58] on div "Player" at bounding box center [326, 55] width 433 height 7
click at [32, 62] on span "Subtitles Preset" at bounding box center [48, 61] width 46 height 9
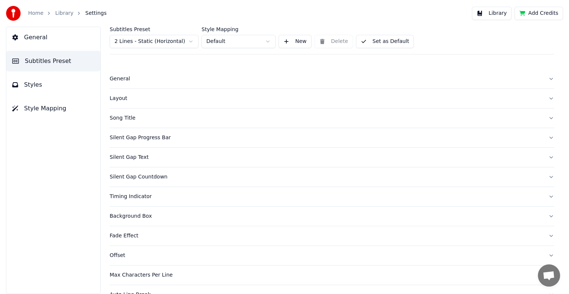
click at [63, 12] on link "Library" at bounding box center [64, 13] width 18 height 7
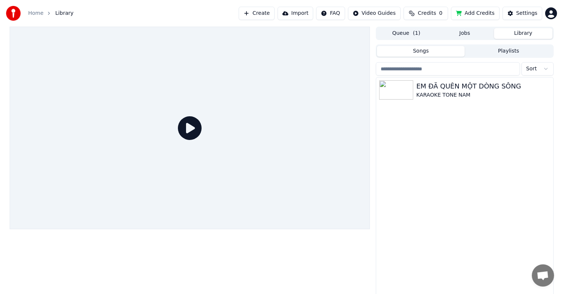
click at [187, 124] on icon at bounding box center [190, 128] width 24 height 24
click at [446, 84] on div "EM ĐÃ QUÊN MỘT DÒNG SÔNG" at bounding box center [479, 86] width 126 height 10
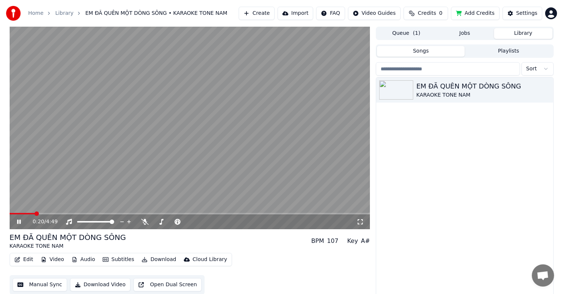
drag, startPoint x: 33, startPoint y: 213, endPoint x: 25, endPoint y: 212, distance: 8.2
click at [25, 212] on video at bounding box center [190, 128] width 360 height 203
click at [23, 210] on video at bounding box center [190, 128] width 360 height 203
drag, startPoint x: 33, startPoint y: 213, endPoint x: 23, endPoint y: 213, distance: 10.4
click at [23, 213] on video at bounding box center [190, 128] width 360 height 203
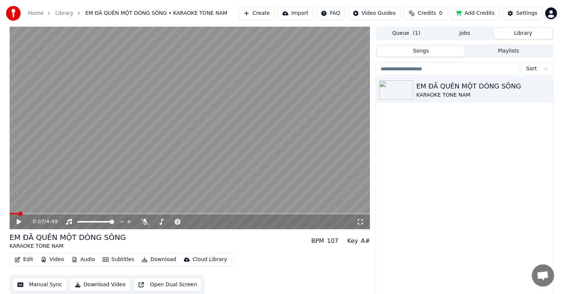
click at [18, 212] on span at bounding box center [20, 214] width 4 height 4
click at [17, 223] on icon at bounding box center [19, 221] width 4 height 5
click at [527, 14] on div "Settings" at bounding box center [526, 13] width 21 height 7
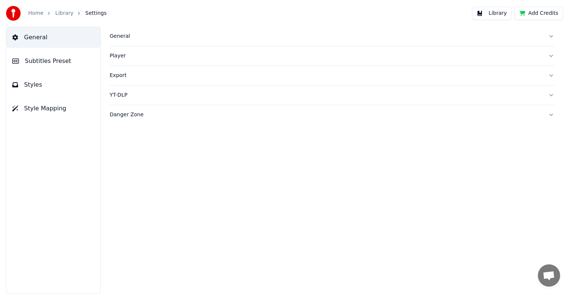
click at [51, 61] on span "Subtitles Preset" at bounding box center [48, 61] width 46 height 9
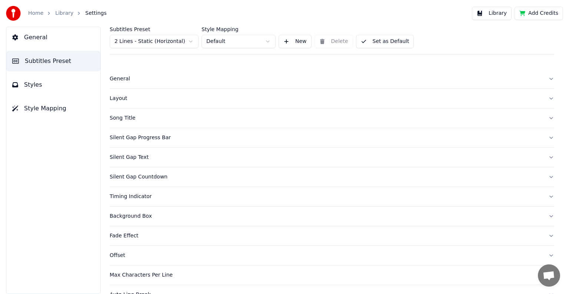
click at [148, 177] on div "Silent Gap Countdown" at bounding box center [326, 176] width 433 height 7
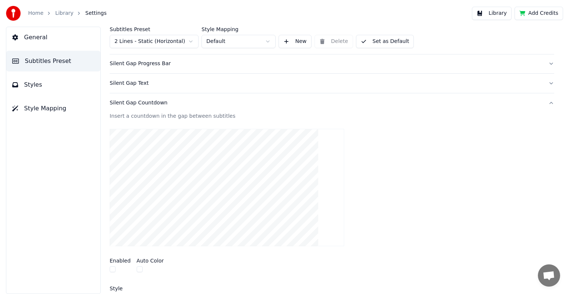
click at [113, 269] on button "button" at bounding box center [113, 269] width 6 height 6
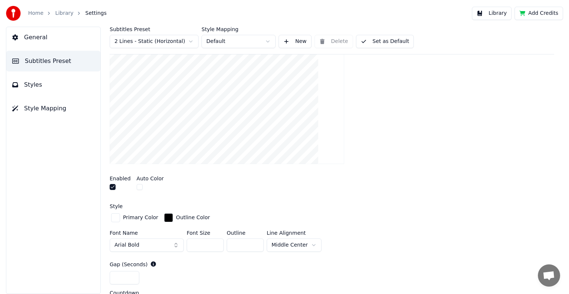
scroll to position [185, 0]
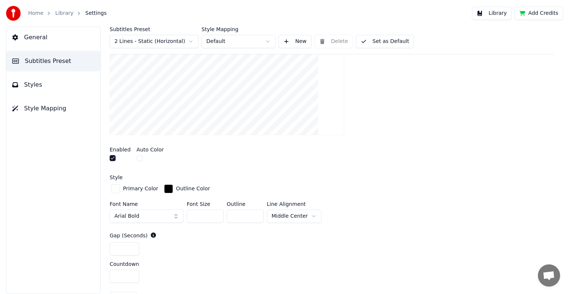
click at [307, 213] on html "Home Library Settings Library Add Credits General Subtitles Preset Styles Style…" at bounding box center [284, 147] width 569 height 294
click at [292, 214] on html "Home Library Settings Library Add Credits General Subtitles Preset Styles Style…" at bounding box center [284, 147] width 569 height 294
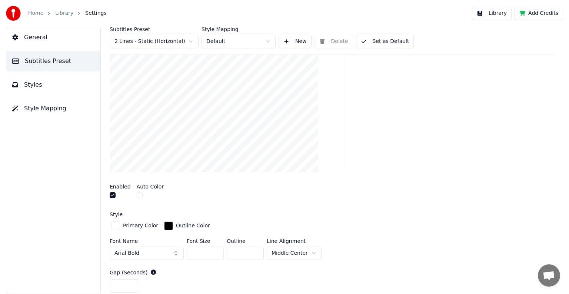
scroll to position [259, 0]
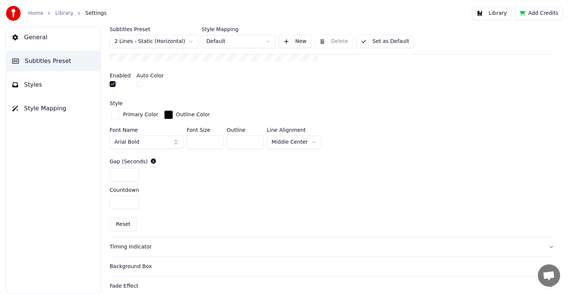
drag, startPoint x: 119, startPoint y: 173, endPoint x: 113, endPoint y: 173, distance: 6.3
click at [113, 173] on input "*" at bounding box center [125, 174] width 30 height 13
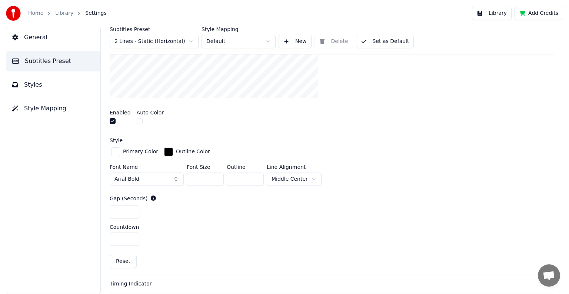
scroll to position [148, 0]
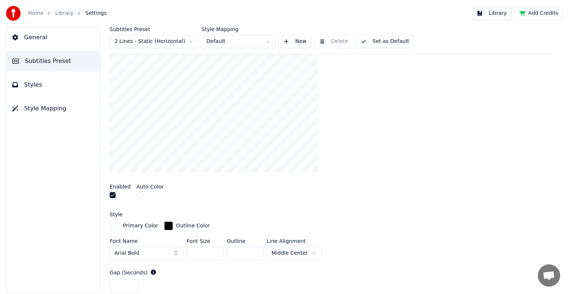
type input "*"
drag, startPoint x: 202, startPoint y: 253, endPoint x: 191, endPoint y: 252, distance: 10.8
click at [191, 252] on input "**" at bounding box center [205, 253] width 37 height 13
click at [217, 249] on input "**" at bounding box center [205, 253] width 37 height 13
click at [216, 250] on input "**" at bounding box center [205, 253] width 37 height 13
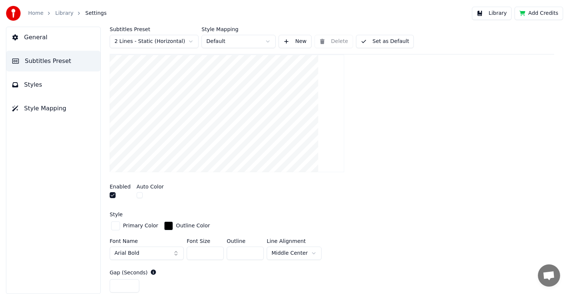
click at [216, 250] on input "**" at bounding box center [205, 253] width 37 height 13
click at [216, 250] on input "***" at bounding box center [205, 253] width 37 height 13
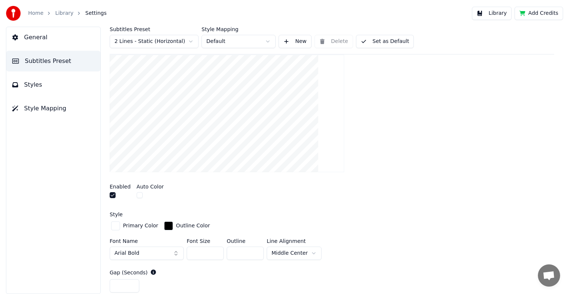
click at [216, 250] on input "***" at bounding box center [205, 253] width 37 height 13
drag, startPoint x: 200, startPoint y: 252, endPoint x: 185, endPoint y: 253, distance: 14.5
click at [185, 253] on div "Font Name Arial Bold Font Size *** Outline * Line Alignment Middle Center" at bounding box center [332, 251] width 444 height 24
type input "***"
click at [137, 194] on button "button" at bounding box center [140, 195] width 6 height 6
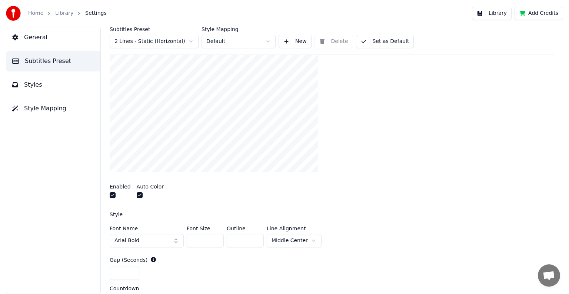
click at [137, 196] on button "button" at bounding box center [140, 195] width 6 height 6
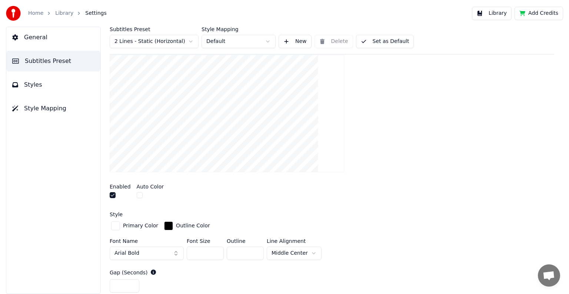
click at [137, 194] on button "button" at bounding box center [140, 195] width 6 height 6
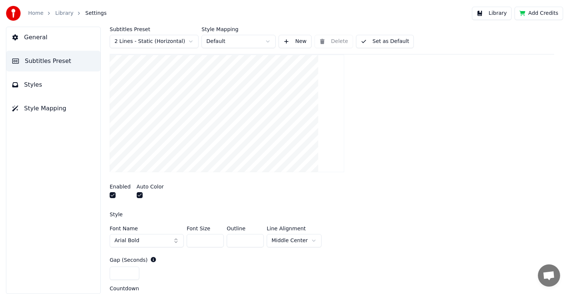
drag, startPoint x: 235, startPoint y: 237, endPoint x: 230, endPoint y: 241, distance: 6.6
click at [230, 241] on input "*" at bounding box center [245, 240] width 37 height 13
type input "**"
click at [77, 244] on div "General Subtitles Preset Styles Style Mapping" at bounding box center [53, 160] width 95 height 267
click at [386, 201] on div "Enabled Auto Color" at bounding box center [332, 192] width 444 height 28
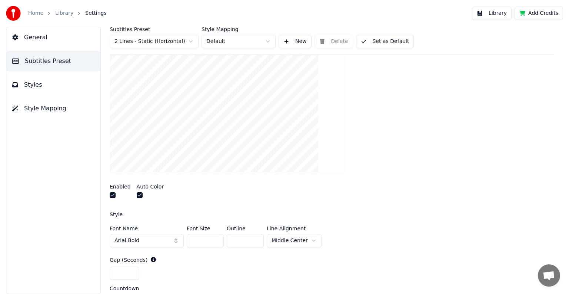
scroll to position [296, 0]
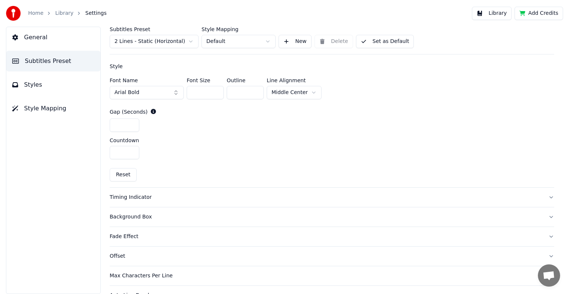
click at [129, 196] on div "Timing Indicator" at bounding box center [326, 197] width 433 height 7
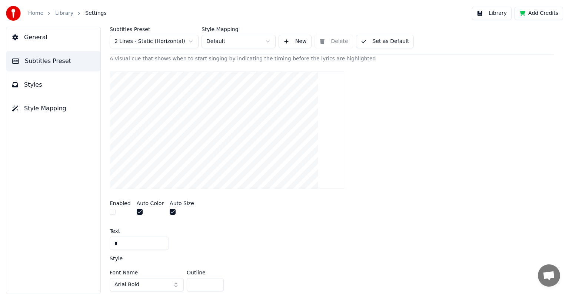
scroll to position [120, 0]
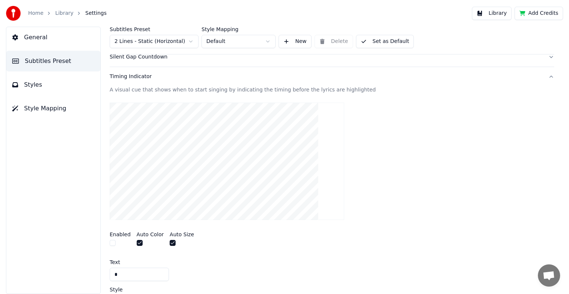
click at [111, 242] on button "button" at bounding box center [113, 243] width 6 height 6
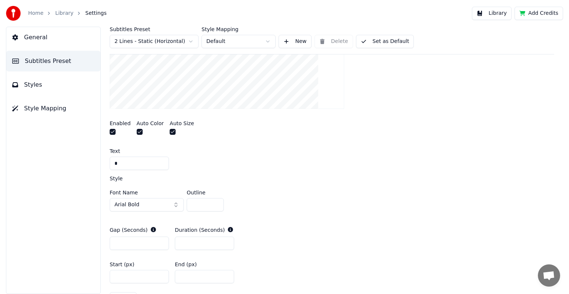
scroll to position [305, 0]
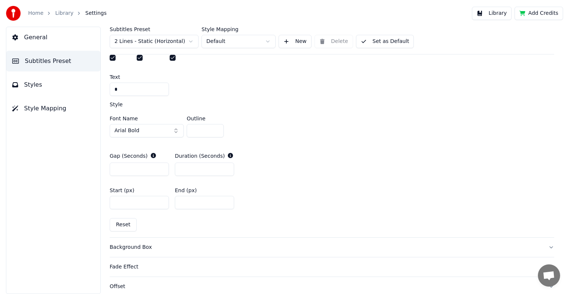
drag, startPoint x: 186, startPoint y: 200, endPoint x: 182, endPoint y: 200, distance: 3.7
click at [182, 200] on input "**" at bounding box center [204, 202] width 59 height 13
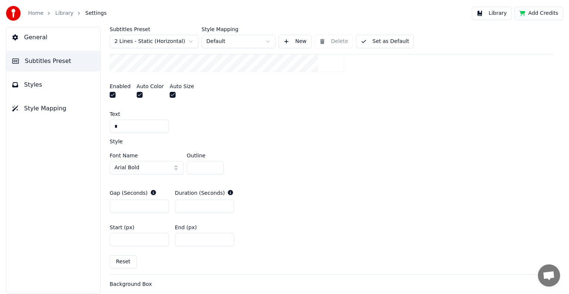
scroll to position [231, 0]
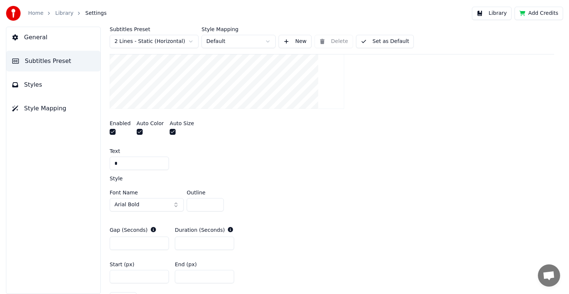
type input "**"
drag, startPoint x: 127, startPoint y: 276, endPoint x: 117, endPoint y: 275, distance: 10.0
click at [117, 275] on input "***" at bounding box center [139, 276] width 59 height 13
type input "***"
click at [245, 179] on div "Style" at bounding box center [332, 178] width 444 height 5
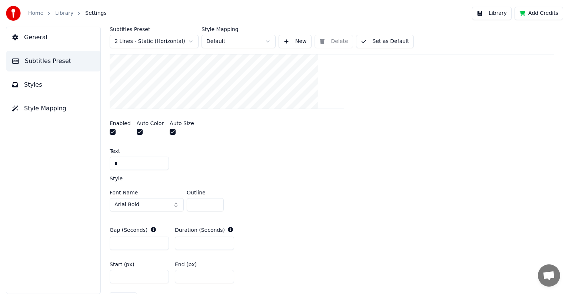
click at [196, 276] on input "**" at bounding box center [204, 276] width 59 height 13
type input "*"
click at [253, 161] on div "*" at bounding box center [332, 163] width 444 height 13
drag, startPoint x: 124, startPoint y: 276, endPoint x: 117, endPoint y: 276, distance: 7.0
click at [117, 276] on input "***" at bounding box center [139, 276] width 59 height 13
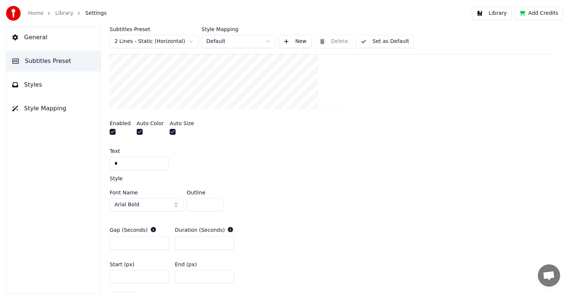
type input "***"
click at [280, 200] on div "Font Name Arial Bold Outline *" at bounding box center [332, 202] width 444 height 24
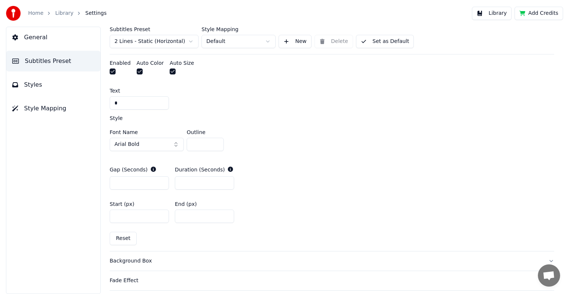
scroll to position [342, 0]
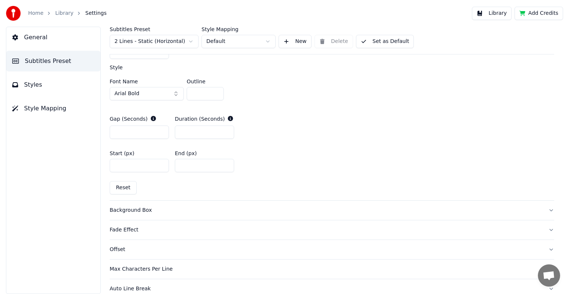
click at [378, 40] on button "Set as Default" at bounding box center [385, 41] width 58 height 13
click at [378, 40] on button "Done" at bounding box center [373, 41] width 35 height 13
click at [501, 13] on button "Library" at bounding box center [492, 13] width 40 height 13
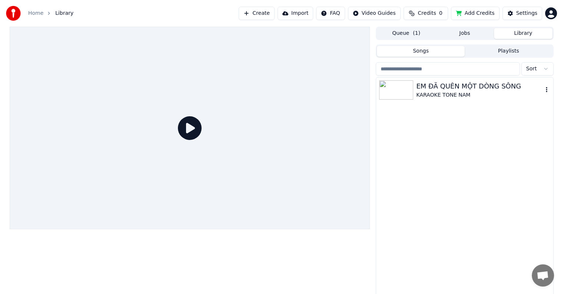
click at [449, 89] on div "EM ĐÃ QUÊN MỘT DÒNG SÔNG" at bounding box center [479, 86] width 126 height 10
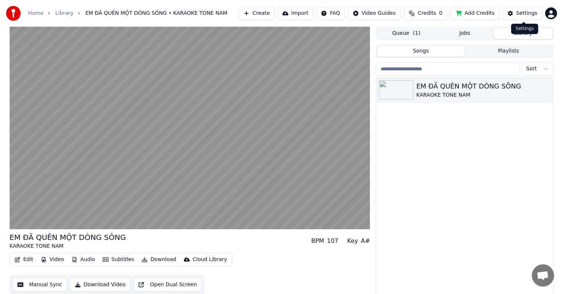
click at [522, 12] on div "Settings" at bounding box center [526, 13] width 21 height 7
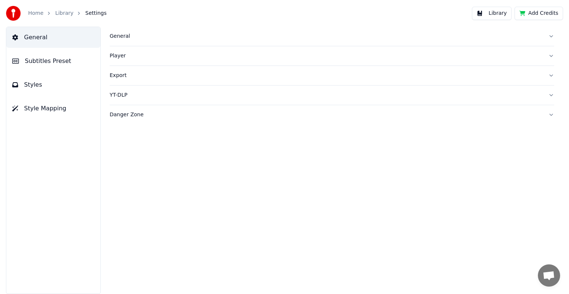
click at [38, 33] on button "General" at bounding box center [53, 37] width 94 height 21
click at [34, 57] on span "Subtitles Preset" at bounding box center [48, 61] width 46 height 9
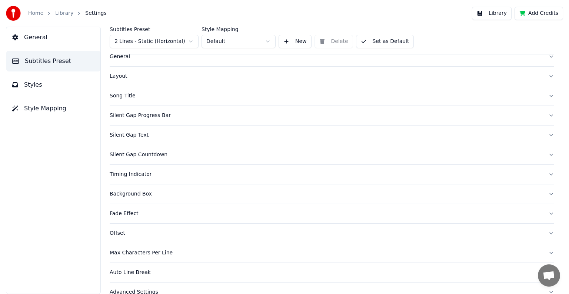
scroll to position [35, 0]
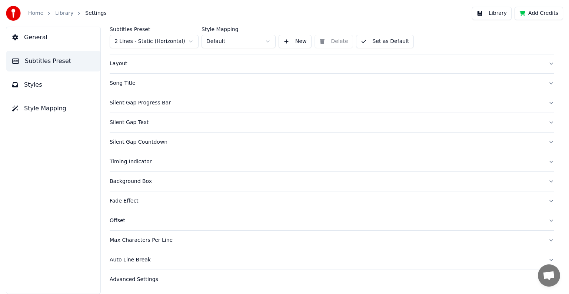
click at [129, 101] on div "Silent Gap Progress Bar" at bounding box center [326, 102] width 433 height 7
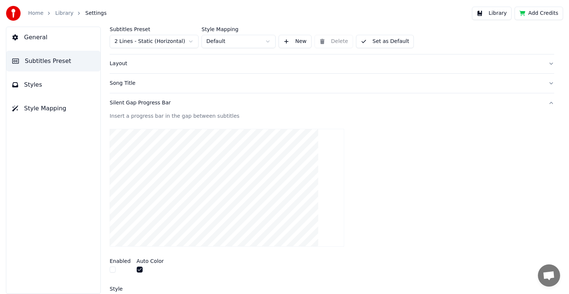
click at [57, 187] on div "General Subtitles Preset Styles Style Mapping" at bounding box center [53, 160] width 95 height 267
click at [114, 269] on button "button" at bounding box center [113, 270] width 6 height 6
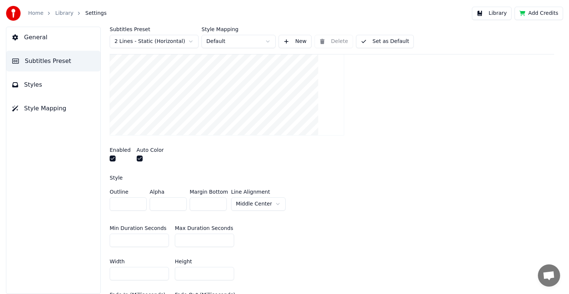
scroll to position [109, 0]
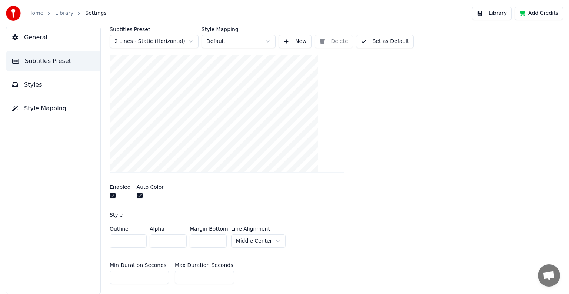
click at [179, 196] on div "Enabled Auto Color" at bounding box center [332, 193] width 444 height 28
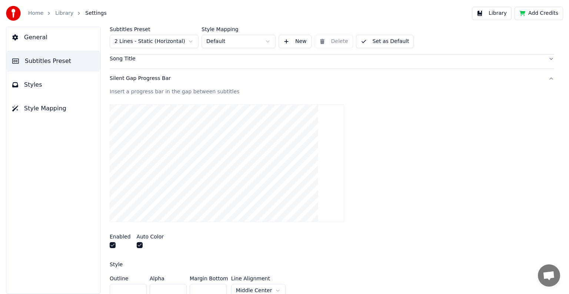
scroll to position [72, 0]
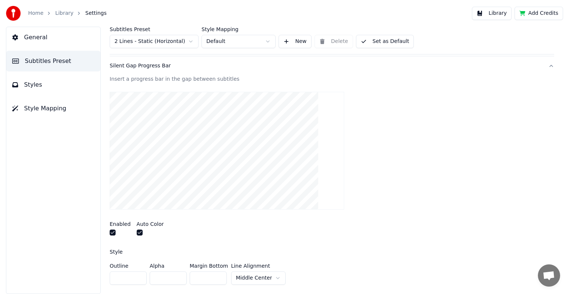
click at [113, 232] on button "button" at bounding box center [113, 233] width 6 height 6
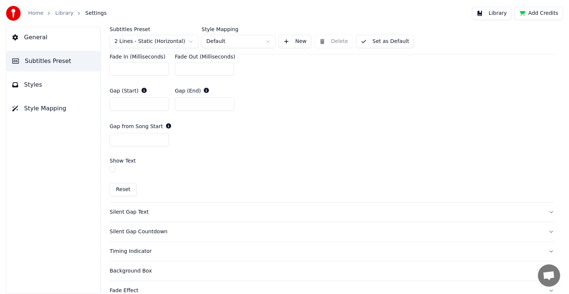
scroll to position [407, 0]
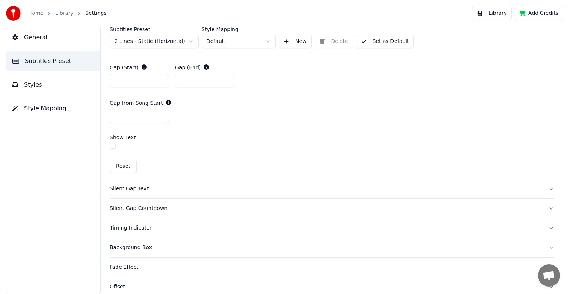
click at [124, 189] on div "Silent Gap Text" at bounding box center [326, 188] width 433 height 7
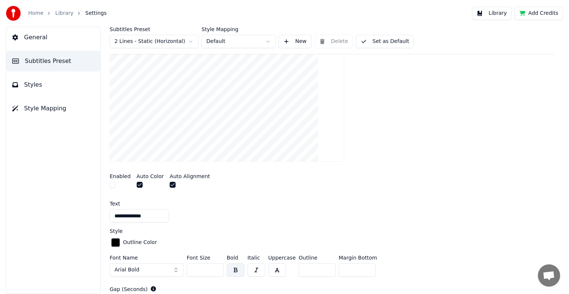
scroll to position [139, 0]
click at [111, 185] on button "button" at bounding box center [113, 186] width 6 height 6
click at [170, 185] on button "button" at bounding box center [173, 186] width 6 height 6
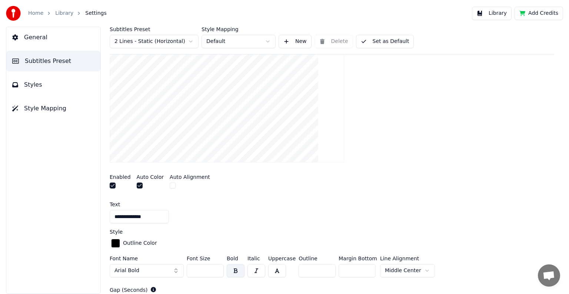
click at [284, 207] on div "**********" at bounding box center [332, 212] width 444 height 21
drag, startPoint x: 200, startPoint y: 269, endPoint x: 190, endPoint y: 270, distance: 9.7
click at [190, 270] on input "**" at bounding box center [205, 270] width 37 height 13
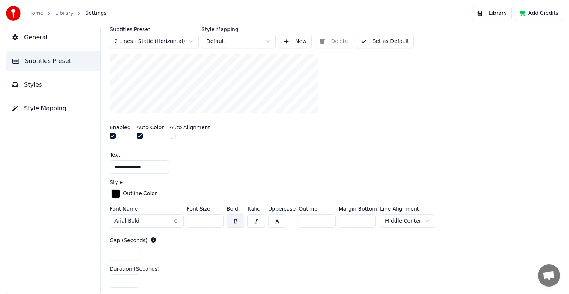
scroll to position [213, 0]
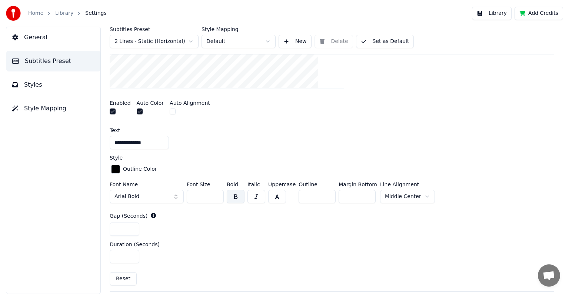
type input "***"
drag, startPoint x: 120, startPoint y: 229, endPoint x: 112, endPoint y: 227, distance: 8.2
click at [112, 227] on input "*" at bounding box center [125, 229] width 30 height 13
click at [214, 235] on div "**********" at bounding box center [332, 122] width 444 height 337
drag, startPoint x: 121, startPoint y: 257, endPoint x: 107, endPoint y: 257, distance: 14.1
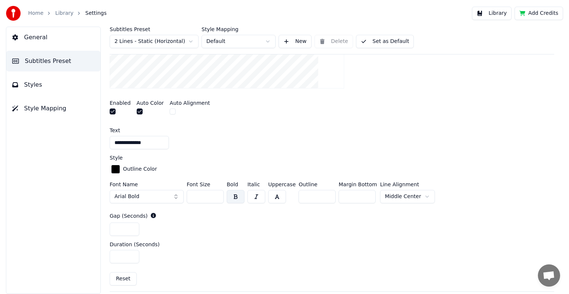
click at [107, 257] on div "**********" at bounding box center [332, 160] width 474 height 267
click at [123, 231] on input "*" at bounding box center [125, 229] width 30 height 13
drag, startPoint x: 123, startPoint y: 230, endPoint x: 112, endPoint y: 227, distance: 11.3
click at [112, 227] on input "*" at bounding box center [125, 229] width 30 height 13
type input "**"
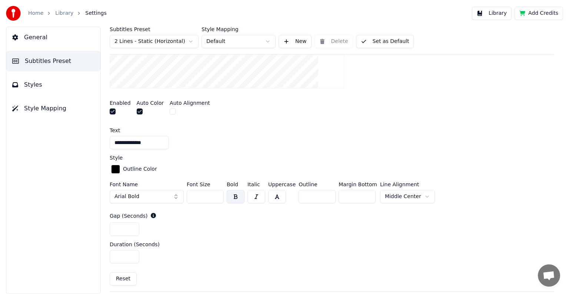
click at [210, 237] on div "**********" at bounding box center [332, 122] width 444 height 337
click at [345, 191] on input "*" at bounding box center [357, 196] width 37 height 13
click at [345, 223] on div "**" at bounding box center [332, 229] width 444 height 13
click at [390, 196] on html "**********" at bounding box center [284, 147] width 569 height 294
click at [374, 229] on html "**********" at bounding box center [284, 147] width 569 height 294
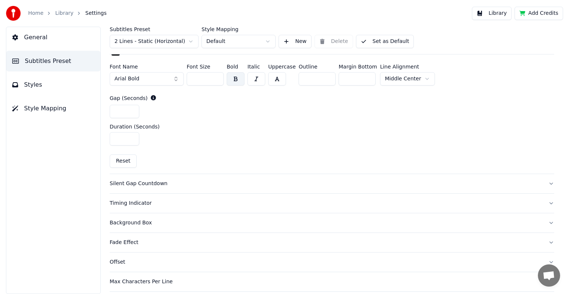
scroll to position [287, 0]
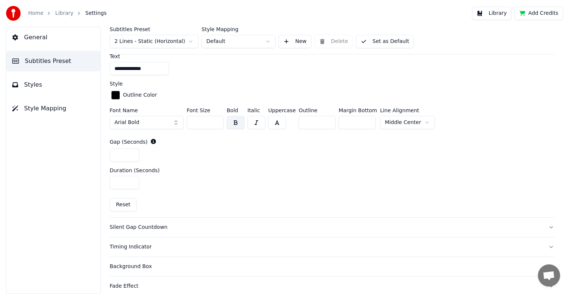
click at [146, 225] on div "Silent Gap Countdown" at bounding box center [326, 227] width 433 height 7
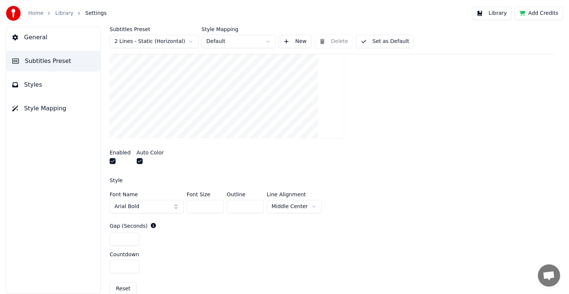
scroll to position [176, 0]
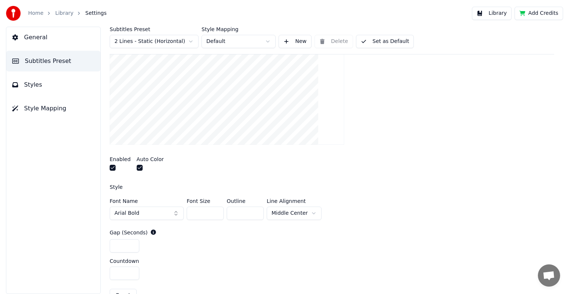
click at [119, 246] on input "*" at bounding box center [125, 245] width 30 height 13
drag, startPoint x: 119, startPoint y: 246, endPoint x: 107, endPoint y: 243, distance: 12.3
click at [107, 243] on div "Subtitles Preset 2 Lines - Static (Horizontal) Style Mapping Default New Delete…" at bounding box center [332, 160] width 474 height 267
click at [218, 249] on div "*" at bounding box center [332, 245] width 444 height 13
click at [111, 166] on button "button" at bounding box center [113, 168] width 6 height 6
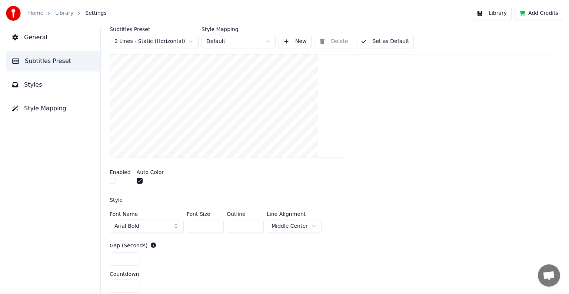
scroll to position [139, 0]
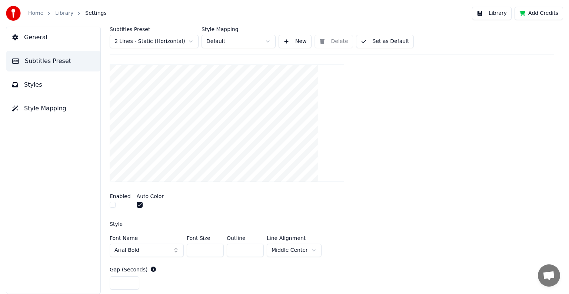
click at [112, 204] on button "button" at bounding box center [113, 205] width 6 height 6
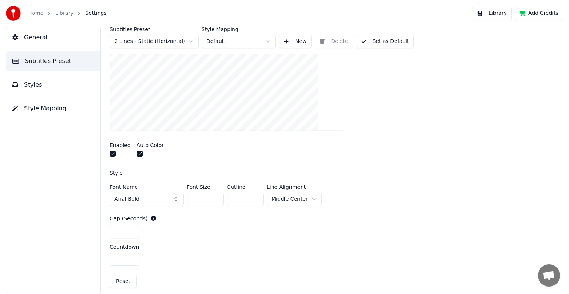
scroll to position [213, 0]
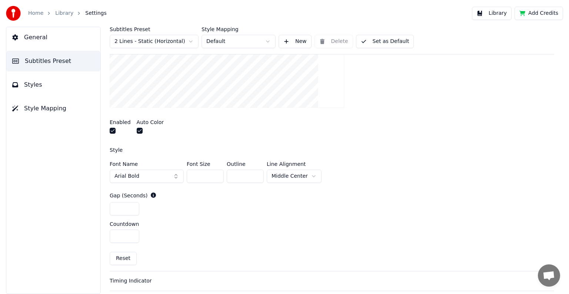
drag, startPoint x: 123, startPoint y: 207, endPoint x: 109, endPoint y: 209, distance: 13.4
click at [109, 209] on div "Subtitles Preset 2 Lines - Static (Horizontal) Style Mapping Default New Delete…" at bounding box center [332, 160] width 474 height 267
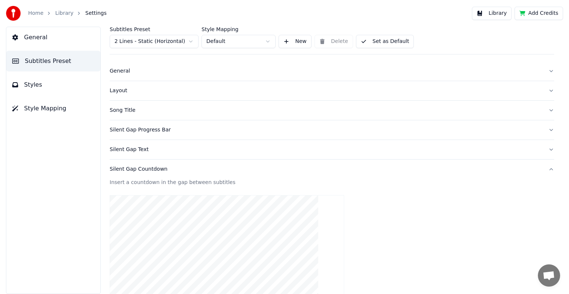
scroll to position [0, 0]
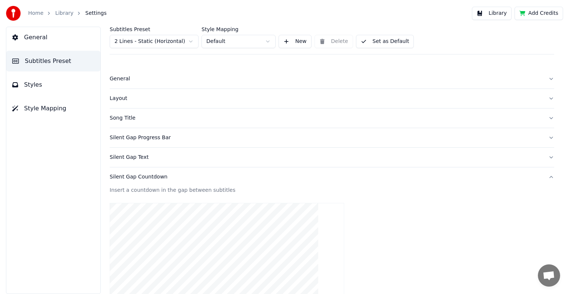
type input "**"
click at [119, 177] on div "Silent Gap Countdown" at bounding box center [326, 176] width 433 height 7
click at [138, 156] on div "Silent Gap Text" at bounding box center [326, 157] width 433 height 7
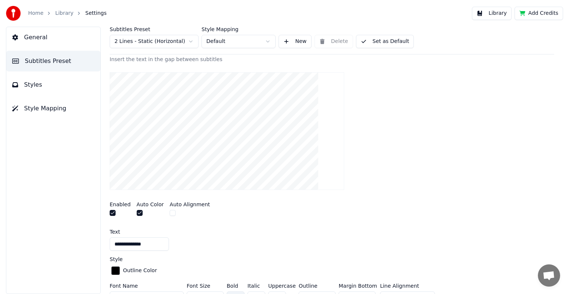
click at [113, 213] on button "button" at bounding box center [113, 213] width 6 height 6
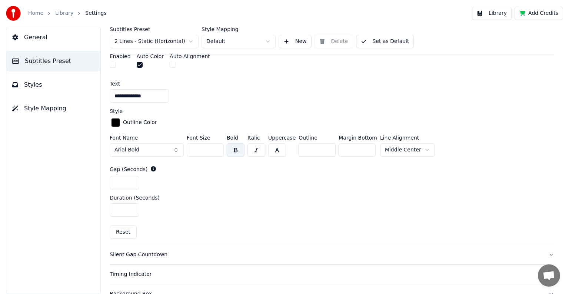
scroll to position [370, 0]
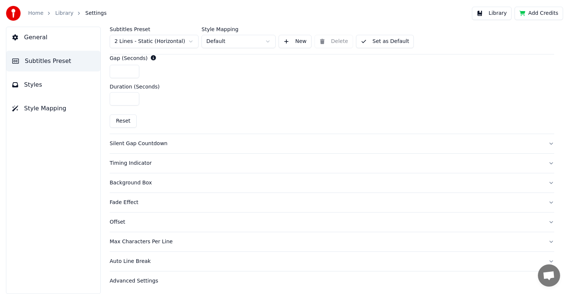
click at [139, 143] on div "Silent Gap Countdown" at bounding box center [326, 143] width 433 height 7
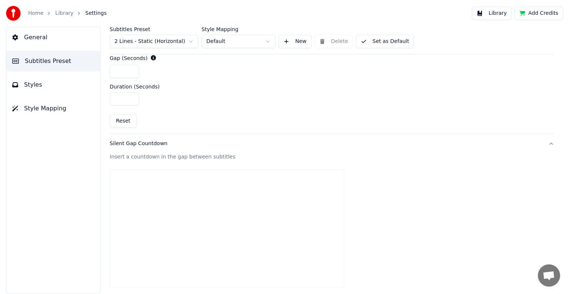
scroll to position [143, 0]
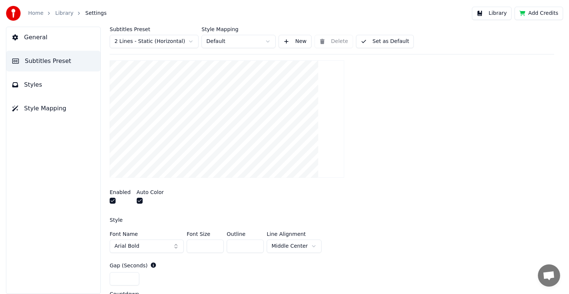
click at [83, 232] on div "General Subtitles Preset Styles Style Mapping" at bounding box center [53, 160] width 95 height 267
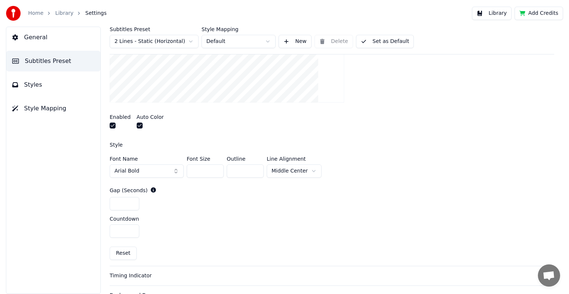
scroll to position [254, 0]
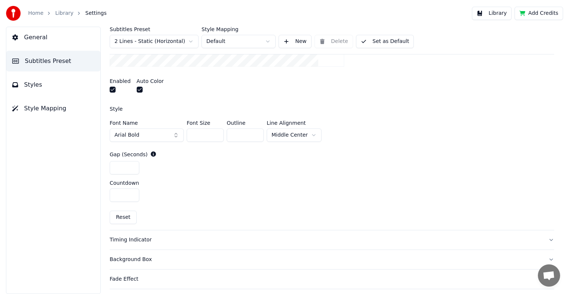
click at [123, 239] on div "Timing Indicator" at bounding box center [326, 239] width 433 height 7
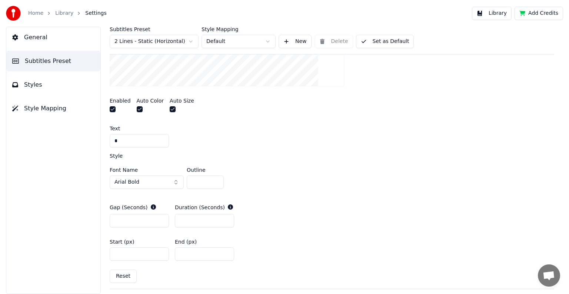
click at [124, 220] on input "***" at bounding box center [139, 220] width 59 height 13
drag, startPoint x: 124, startPoint y: 220, endPoint x: 103, endPoint y: 216, distance: 21.1
click at [103, 216] on div "Subtitles Preset 2 Lines - Static (Horizontal) Style Mapping Default New Delete…" at bounding box center [332, 160] width 474 height 267
type input "*"
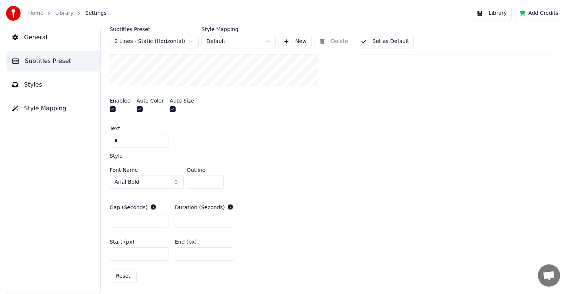
click at [77, 242] on div "General Subtitles Preset Styles Style Mapping" at bounding box center [53, 160] width 95 height 267
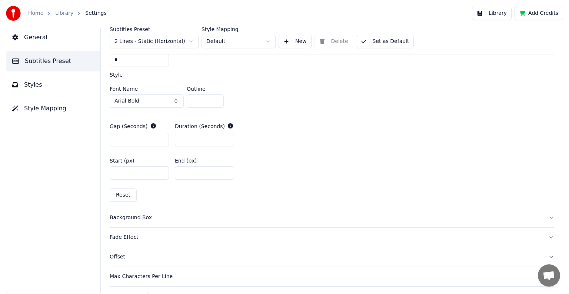
scroll to position [371, 0]
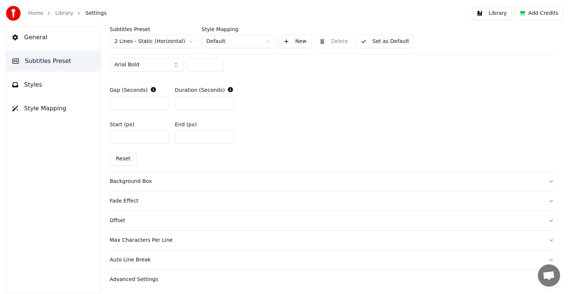
click at [390, 37] on button "Set as Default" at bounding box center [385, 41] width 58 height 13
click at [372, 40] on button "Done" at bounding box center [373, 41] width 35 height 13
click at [498, 12] on button "Library" at bounding box center [492, 13] width 40 height 13
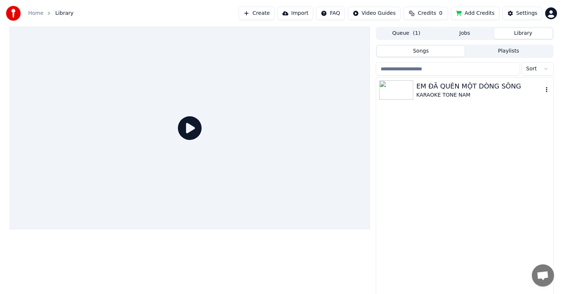
click at [450, 91] on div "KARAOKE TONE NAM" at bounding box center [479, 94] width 126 height 7
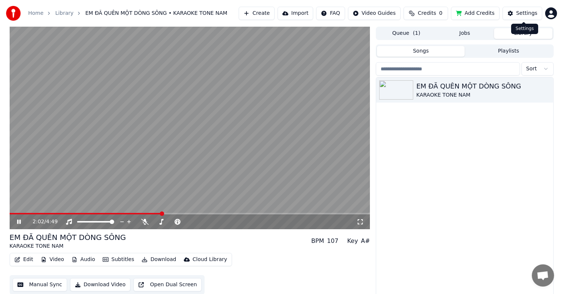
click at [520, 13] on div "Settings" at bounding box center [526, 13] width 21 height 7
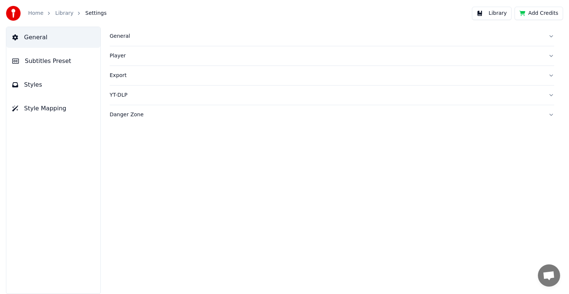
click at [115, 37] on div "General" at bounding box center [326, 36] width 433 height 7
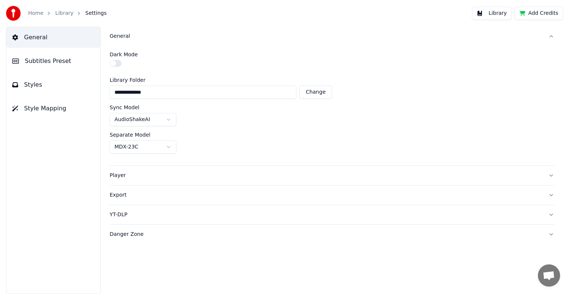
click at [40, 63] on span "Subtitles Preset" at bounding box center [48, 61] width 46 height 9
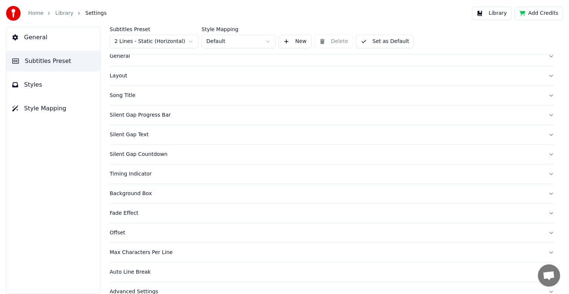
scroll to position [35, 0]
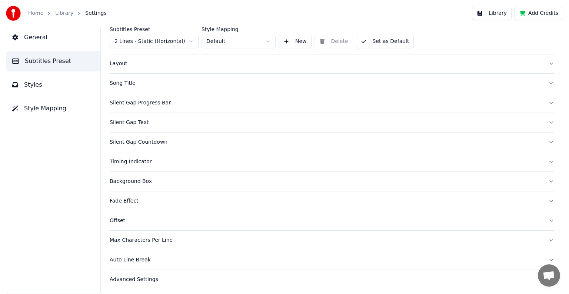
click at [145, 143] on div "Silent Gap Countdown" at bounding box center [326, 142] width 433 height 7
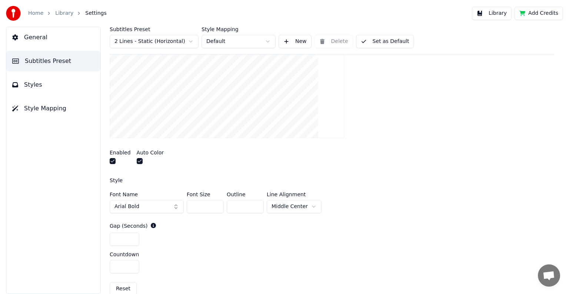
scroll to position [183, 0]
drag, startPoint x: 240, startPoint y: 206, endPoint x: 225, endPoint y: 204, distance: 14.9
click at [225, 204] on div "Font Name Arial Bold Font Size *** Outline ** Line Alignment [GEOGRAPHIC_DATA]" at bounding box center [332, 203] width 444 height 24
type input "*"
drag, startPoint x: 190, startPoint y: 206, endPoint x: 204, endPoint y: 206, distance: 13.7
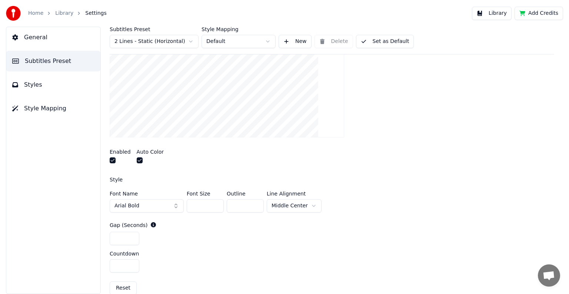
click at [204, 206] on input "***" at bounding box center [205, 205] width 37 height 13
type input "***"
click at [68, 215] on div "General Subtitles Preset Styles Style Mapping" at bounding box center [53, 160] width 95 height 267
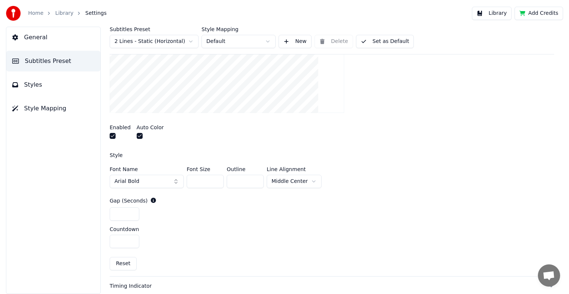
scroll to position [220, 0]
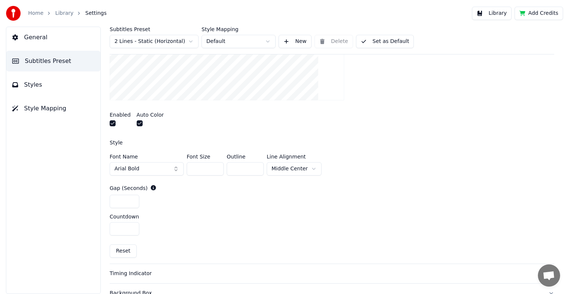
click at [389, 43] on button "Set as Default" at bounding box center [385, 41] width 58 height 13
click at [502, 15] on button "Library" at bounding box center [492, 13] width 40 height 13
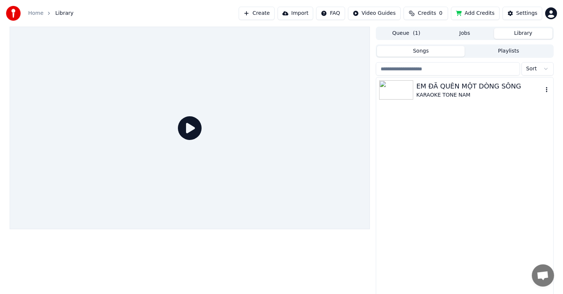
click at [456, 88] on div "EM ĐÃ QUÊN MỘT DÒNG SÔNG" at bounding box center [479, 86] width 126 height 10
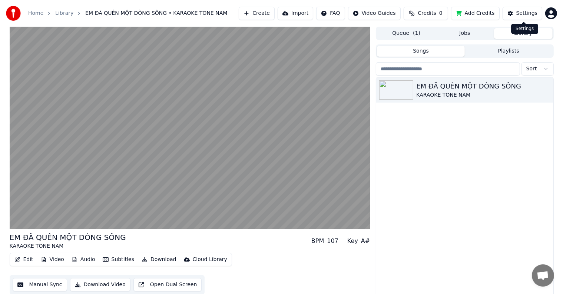
click at [523, 13] on div "Settings" at bounding box center [526, 13] width 21 height 7
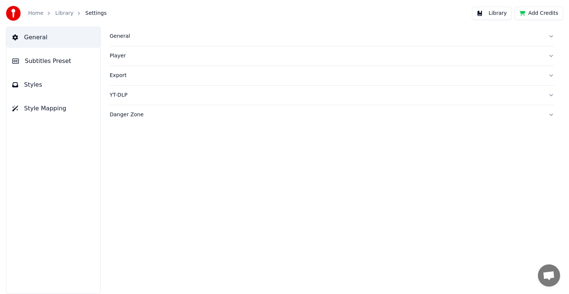
click at [52, 61] on span "Subtitles Preset" at bounding box center [48, 61] width 46 height 9
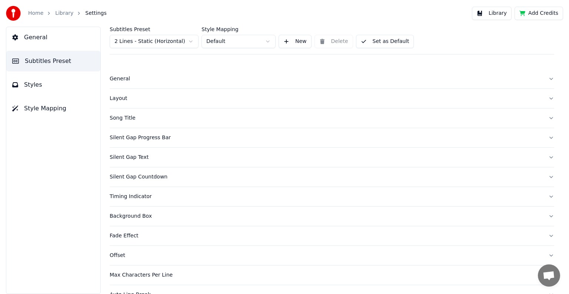
click at [139, 197] on div "Timing Indicator" at bounding box center [326, 196] width 433 height 7
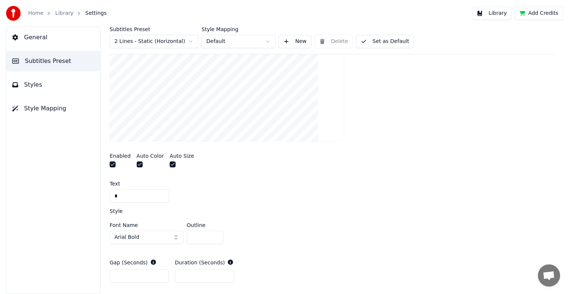
scroll to position [259, 0]
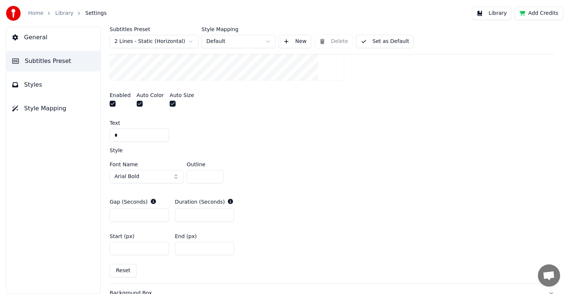
drag, startPoint x: 187, startPoint y: 212, endPoint x: 176, endPoint y: 210, distance: 10.5
click at [176, 210] on input "***" at bounding box center [204, 215] width 59 height 13
type input "*"
click at [124, 215] on input "*" at bounding box center [139, 215] width 59 height 13
drag, startPoint x: 124, startPoint y: 215, endPoint x: 96, endPoint y: 213, distance: 28.2
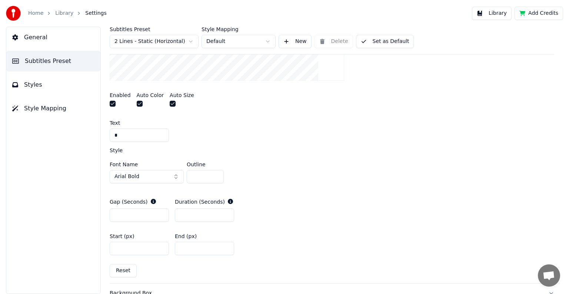
click at [99, 213] on div "Subtitles Preset 2 Lines - Static (Horizontal) Style Mapping Default New Delete…" at bounding box center [332, 160] width 474 height 267
click at [74, 238] on div "General Subtitles Preset Styles Style Mapping" at bounding box center [53, 160] width 95 height 267
click at [383, 41] on button "Set as Default" at bounding box center [385, 41] width 58 height 13
click at [377, 41] on button "Set as Default" at bounding box center [385, 41] width 58 height 13
click at [495, 11] on button "Library" at bounding box center [492, 13] width 40 height 13
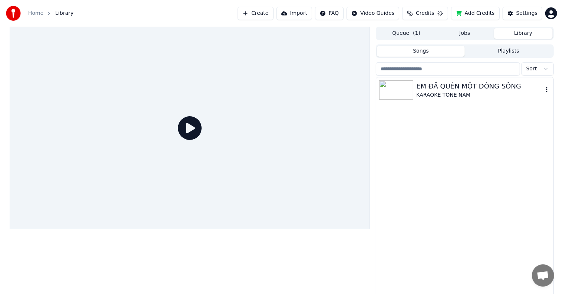
click at [437, 94] on div "KARAOKE TONE NAM" at bounding box center [479, 94] width 126 height 7
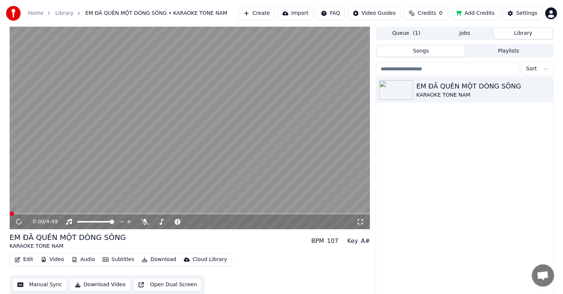
click at [0, 144] on div "0:00 / 4:49 EM ĐÃ QUÊN MỘT DÒNG SÔNG KARAOKE TONE NAM BPM 107 Key A# Edit Video…" at bounding box center [281, 162] width 563 height 271
click at [525, 13] on div "Settings" at bounding box center [526, 13] width 21 height 7
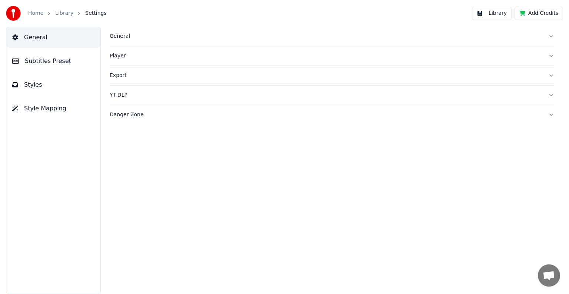
click at [40, 57] on span "Subtitles Preset" at bounding box center [48, 61] width 46 height 9
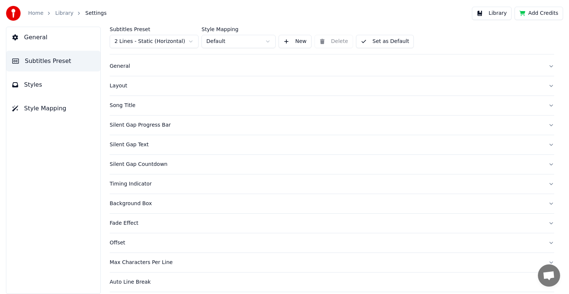
scroll to position [35, 0]
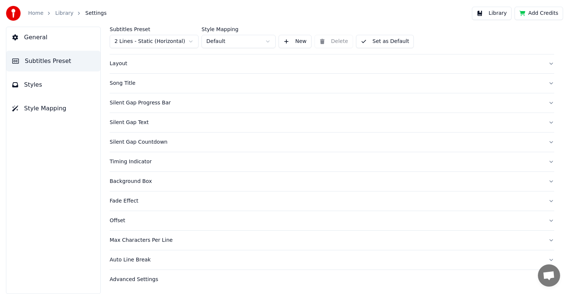
click at [133, 142] on div "Silent Gap Countdown" at bounding box center [326, 142] width 433 height 7
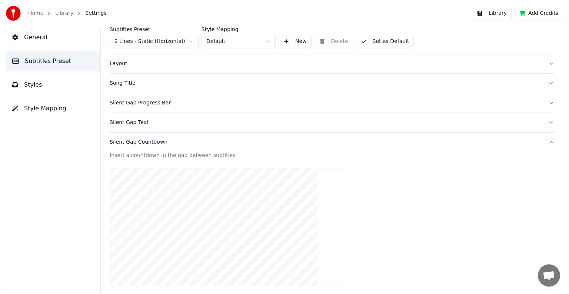
scroll to position [146, 0]
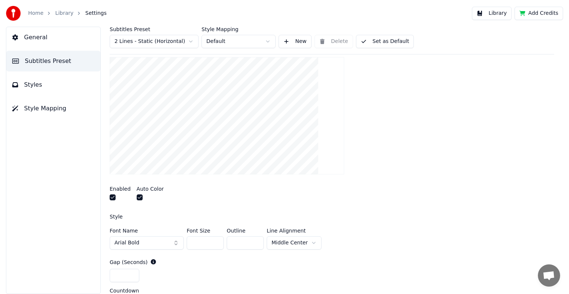
click at [138, 197] on button "button" at bounding box center [140, 197] width 6 height 6
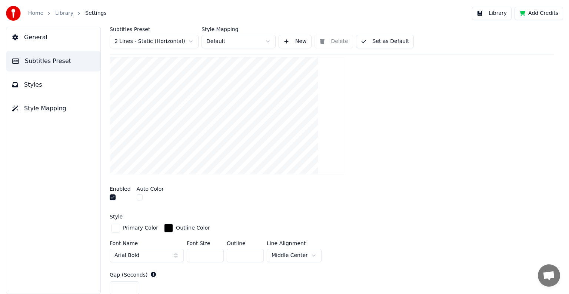
click at [115, 227] on div "button" at bounding box center [115, 228] width 9 height 9
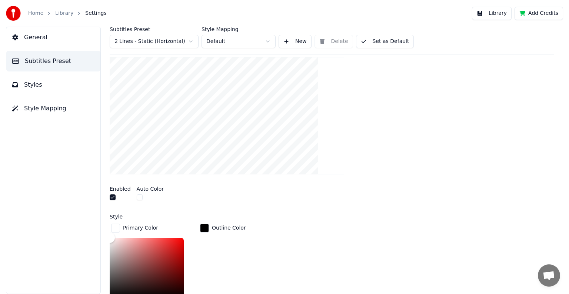
scroll to position [257, 0]
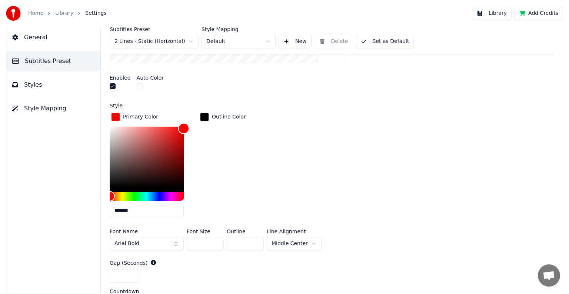
type input "*******"
drag, startPoint x: 111, startPoint y: 127, endPoint x: 204, endPoint y: 125, distance: 93.7
click at [204, 125] on div "Primary Color ******* Outline Color" at bounding box center [332, 167] width 444 height 112
drag, startPoint x: 187, startPoint y: 121, endPoint x: 197, endPoint y: 110, distance: 14.9
click at [196, 111] on div "Primary Color ******* Outline Color" at bounding box center [332, 167] width 444 height 112
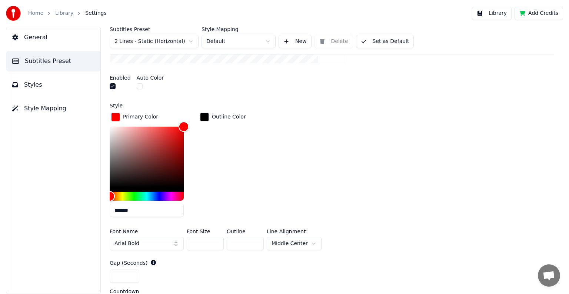
click at [204, 114] on div "button" at bounding box center [204, 117] width 9 height 9
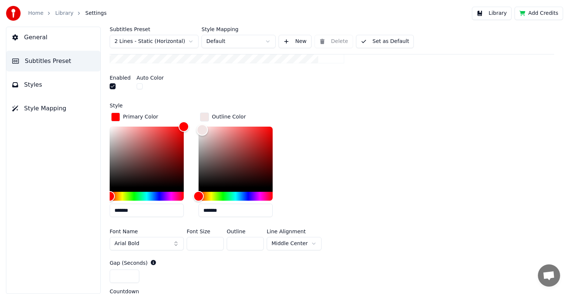
click at [202, 129] on div "Color" at bounding box center [236, 157] width 74 height 61
type input "*******"
drag, startPoint x: 202, startPoint y: 129, endPoint x: 192, endPoint y: 115, distance: 17.1
click at [192, 115] on div "Primary Color ******* Outline Color *******" at bounding box center [332, 167] width 444 height 112
drag, startPoint x: 203, startPoint y: 244, endPoint x: 190, endPoint y: 240, distance: 13.9
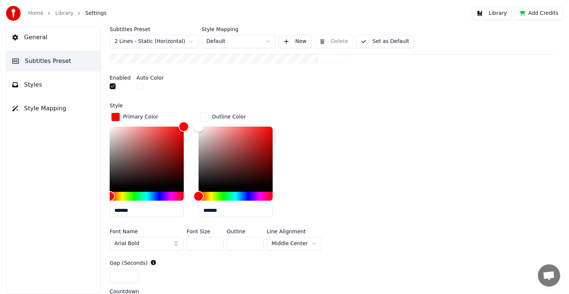
click at [190, 240] on input "***" at bounding box center [205, 243] width 37 height 13
type input "***"
drag, startPoint x: 233, startPoint y: 243, endPoint x: 237, endPoint y: 242, distance: 4.5
click at [237, 242] on input "*" at bounding box center [245, 243] width 37 height 13
type input "**"
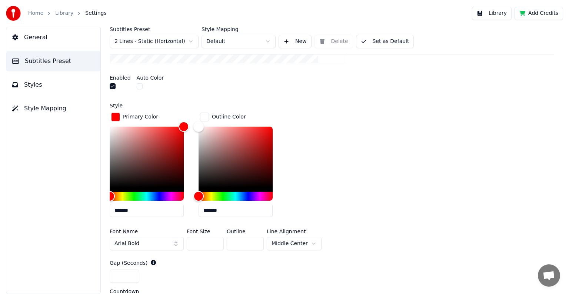
click at [384, 40] on button "Set as Default" at bounding box center [385, 41] width 58 height 13
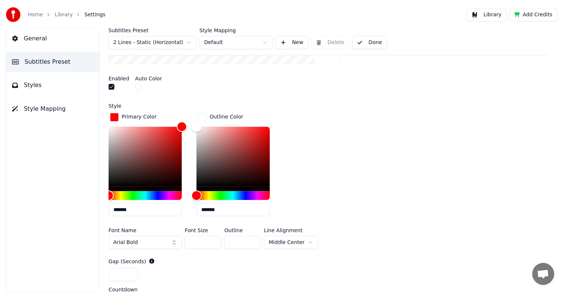
scroll to position [294, 0]
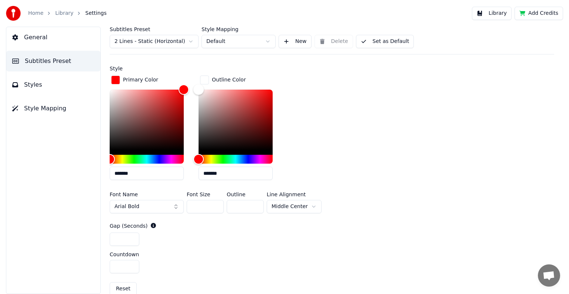
drag, startPoint x: 120, startPoint y: 238, endPoint x: 111, endPoint y: 237, distance: 9.3
click at [111, 237] on input "**" at bounding box center [125, 239] width 30 height 13
type input "*"
click at [386, 40] on button "Set as Default" at bounding box center [385, 41] width 58 height 13
click at [500, 13] on button "Library" at bounding box center [492, 13] width 40 height 13
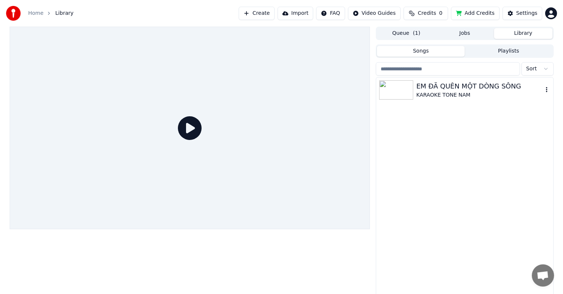
click at [459, 90] on div "EM ĐÃ QUÊN MỘT DÒNG SÔNG" at bounding box center [479, 86] width 126 height 10
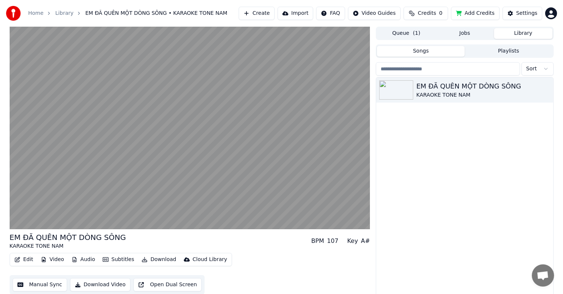
scroll to position [3, 0]
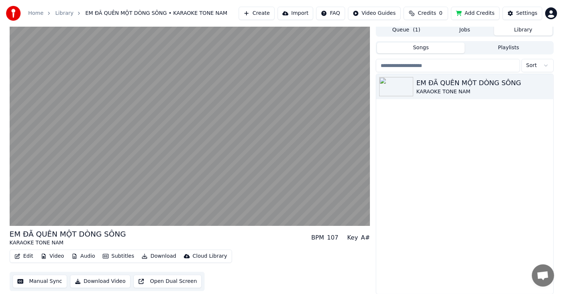
click at [106, 282] on button "Download Video" at bounding box center [100, 281] width 60 height 13
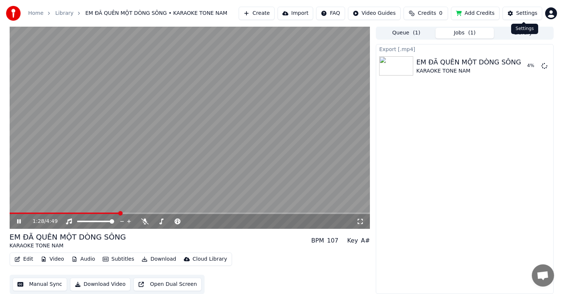
click at [526, 13] on div "Settings" at bounding box center [526, 13] width 21 height 7
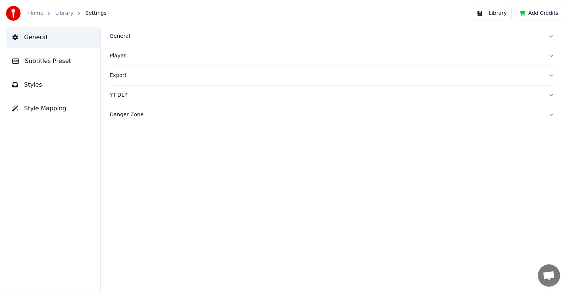
click at [125, 80] on button "Export" at bounding box center [332, 75] width 444 height 19
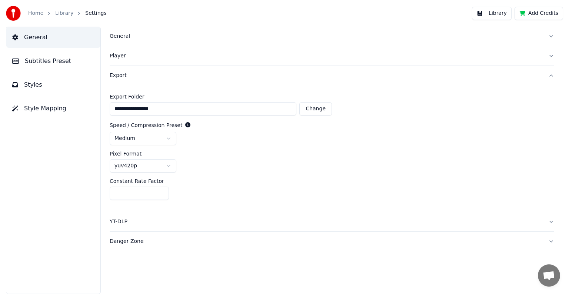
click at [327, 110] on button "Change" at bounding box center [315, 108] width 33 height 13
type input "**********"
click at [257, 147] on div "**********" at bounding box center [332, 148] width 444 height 127
click at [167, 166] on html "**********" at bounding box center [284, 147] width 569 height 294
click at [271, 162] on html "**********" at bounding box center [284, 147] width 569 height 294
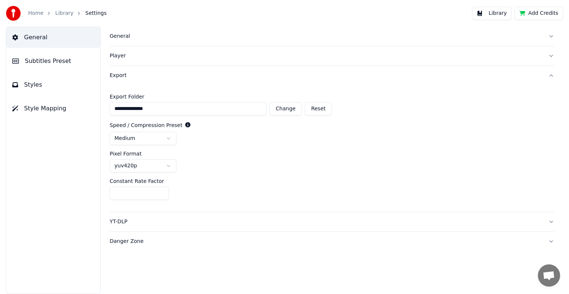
click at [495, 12] on button "Library" at bounding box center [492, 13] width 40 height 13
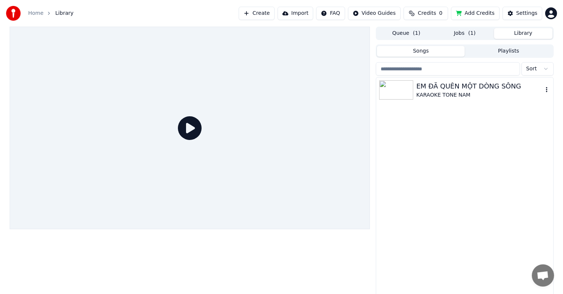
click at [442, 82] on div "EM ĐÃ QUÊN MỘT DÒNG SÔNG" at bounding box center [479, 86] width 126 height 10
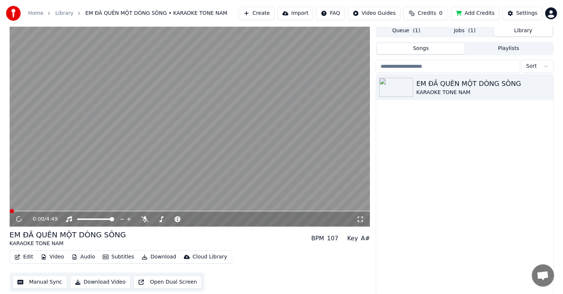
scroll to position [3, 0]
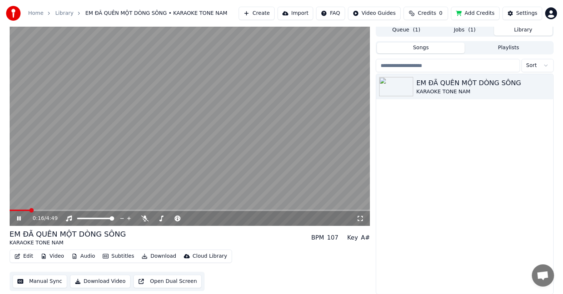
click at [94, 282] on button "Download Video" at bounding box center [100, 281] width 60 height 13
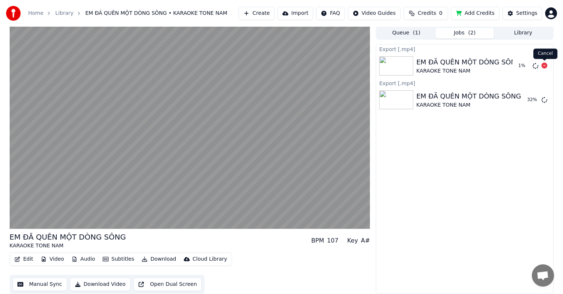
click at [544, 64] on icon at bounding box center [544, 66] width 6 height 6
click at [545, 65] on icon at bounding box center [544, 66] width 6 height 6
click at [545, 63] on icon at bounding box center [544, 66] width 6 height 6
click at [495, 173] on div "Export [.mp4] EM ĐÃ QUÊN MỘT DÒNG SÔNG KARAOKE TONE NAM Export [.mp4] EM ĐÃ QUÊ…" at bounding box center [464, 169] width 177 height 250
click at [445, 190] on div "Export [.mp4] EM ĐÃ QUÊN MỘT DÒNG SÔNG KARAOKE TONE NAM Export [.mp4] EM ĐÃ QUÊ…" at bounding box center [464, 169] width 177 height 250
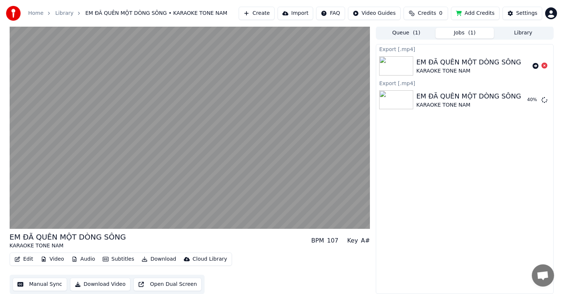
click at [85, 258] on button "Audio" at bounding box center [84, 259] width 30 height 10
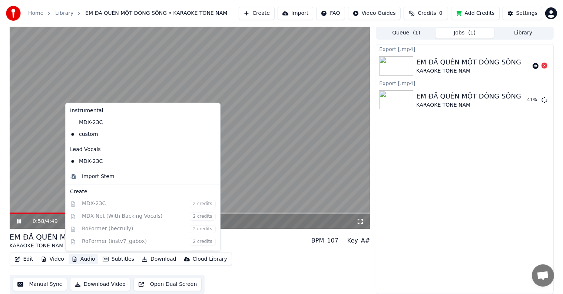
click at [399, 153] on div "Export [.mp4] EM ĐÃ QUÊN MỘT DÒNG SÔNG KARAOKE TONE NAM Export [.mp4] EM ĐÃ QUÊ…" at bounding box center [464, 169] width 177 height 250
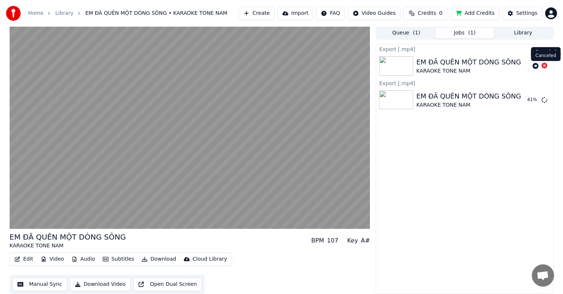
click at [545, 66] on icon at bounding box center [544, 66] width 6 height 6
click at [544, 65] on icon at bounding box center [544, 66] width 6 height 6
click at [481, 135] on div "Export [.mp4] EM ĐÃ QUÊN MỘT DÒNG SÔNG KARAOKE TONE NAM Export [.mp4] EM ĐÃ QUÊ…" at bounding box center [464, 169] width 177 height 250
click at [198, 259] on div "Cloud Library" at bounding box center [210, 259] width 34 height 7
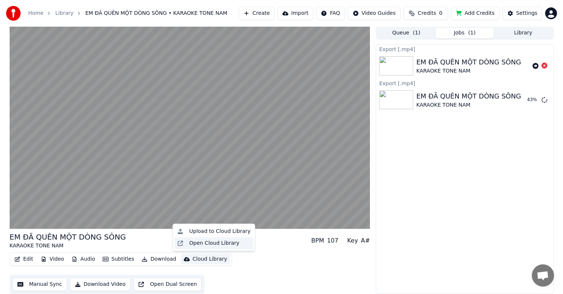
click at [206, 242] on div "Open Cloud Library" at bounding box center [214, 243] width 50 height 7
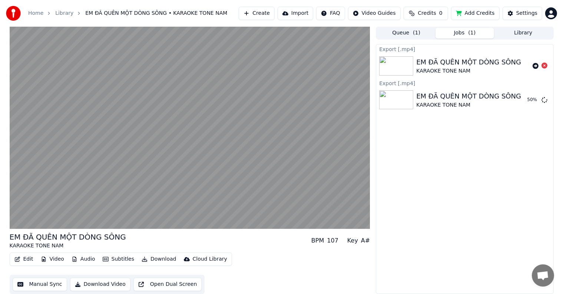
click at [50, 283] on button "Manual Sync" at bounding box center [40, 284] width 54 height 13
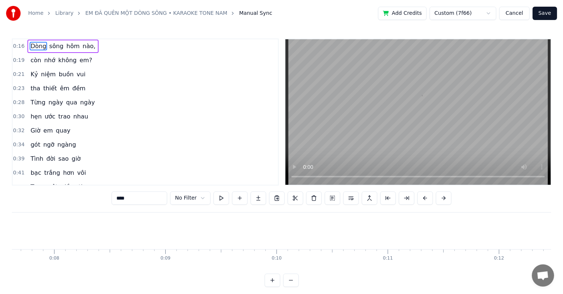
scroll to position [0, 1845]
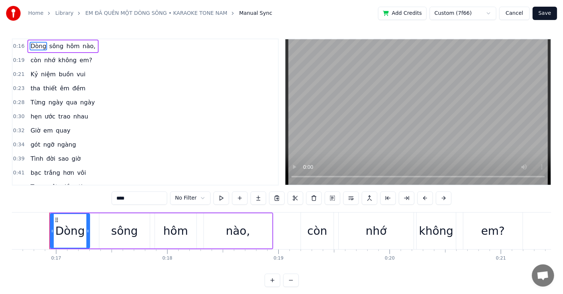
click at [516, 13] on button "Cancel" at bounding box center [514, 13] width 30 height 13
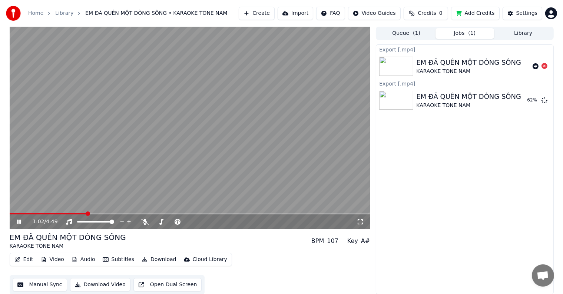
click at [117, 260] on button "Subtitles" at bounding box center [118, 259] width 37 height 10
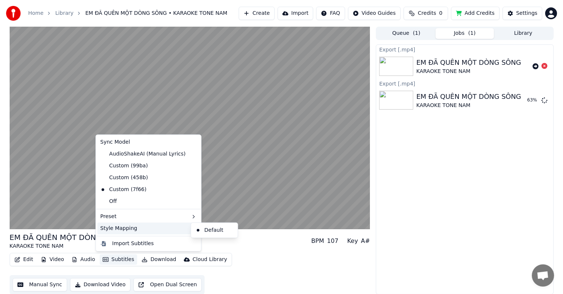
click at [125, 229] on div "Style Mapping" at bounding box center [148, 229] width 102 height 12
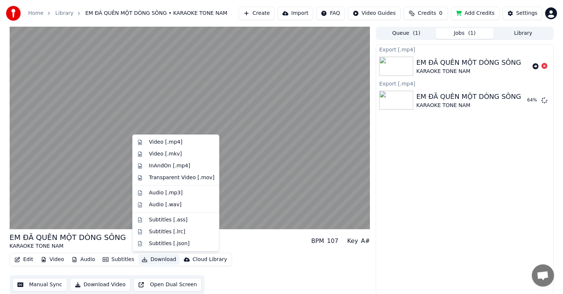
click at [150, 284] on button "Open Dual Screen" at bounding box center [167, 284] width 69 height 13
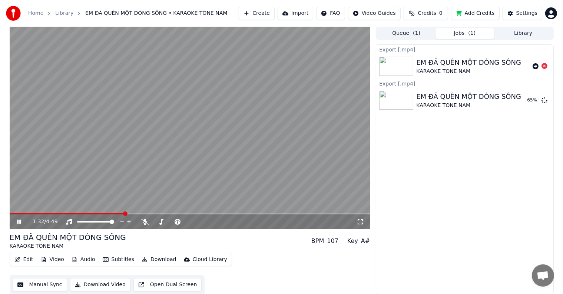
scroll to position [0, 0]
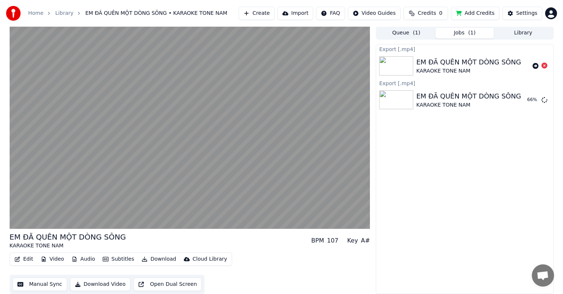
click at [29, 261] on button "Edit" at bounding box center [23, 259] width 25 height 10
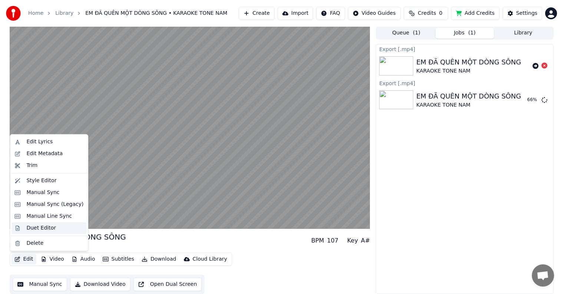
click at [42, 229] on div "Duet Editor" at bounding box center [41, 227] width 30 height 7
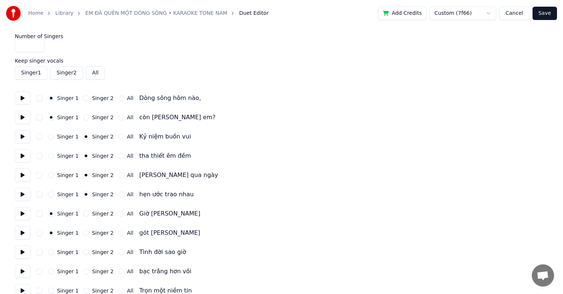
type input "*"
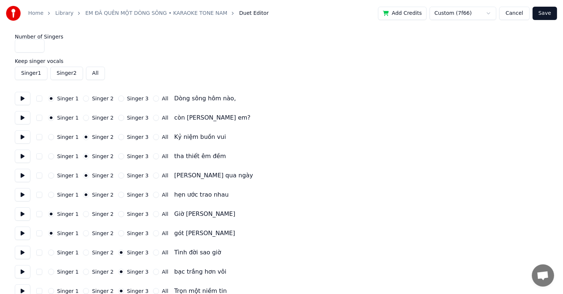
click at [516, 13] on button "Cancel" at bounding box center [514, 13] width 30 height 13
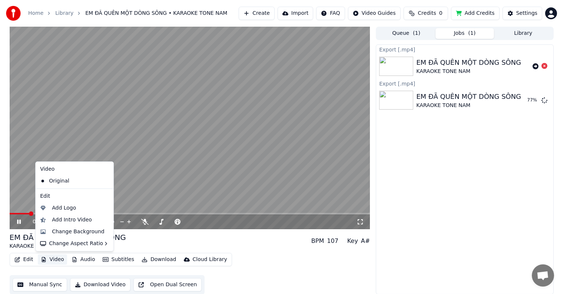
click at [52, 260] on button "Video" at bounding box center [52, 259] width 29 height 10
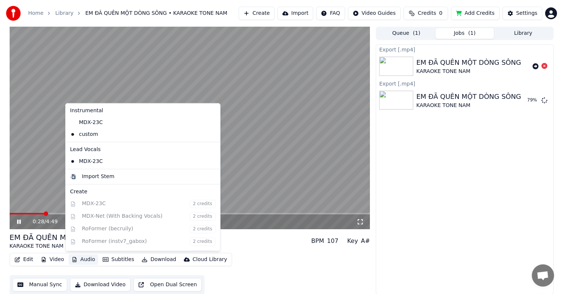
click at [1, 210] on div "0:28 / 4:49 EM ĐÃ QUÊN MỘT DÒNG SÔNG KARAOKE TONE NAM BPM 107 Key A# Edit Video…" at bounding box center [281, 161] width 563 height 268
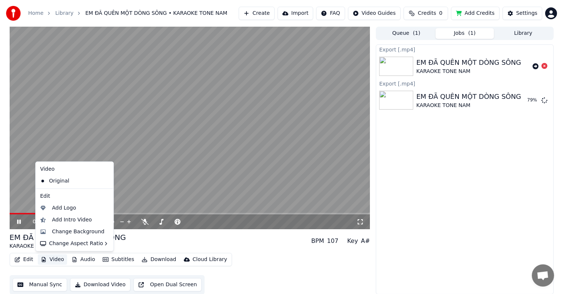
click at [51, 256] on button "Video" at bounding box center [52, 259] width 29 height 10
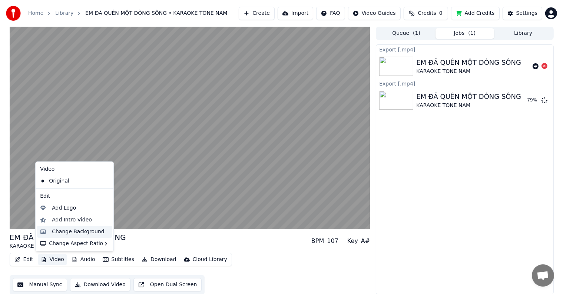
click at [69, 233] on div "Change Background" at bounding box center [78, 231] width 53 height 7
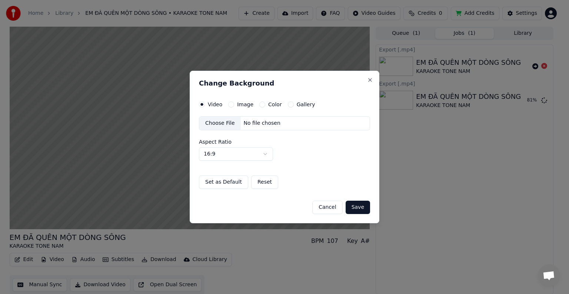
click at [329, 206] on button "Cancel" at bounding box center [327, 207] width 30 height 13
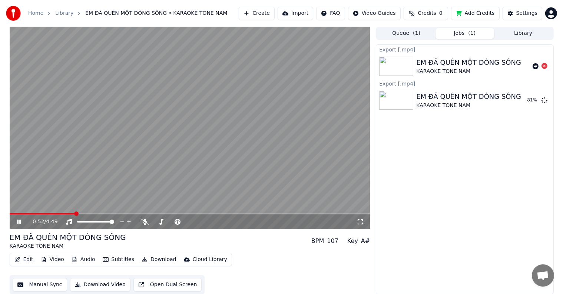
click at [4, 201] on div "0:52 / 4:49 EM ĐÃ QUÊN MỘT DÒNG SÔNG KARAOKE TONE NAM BPM 107 Key A# Edit Video…" at bounding box center [282, 161] width 556 height 268
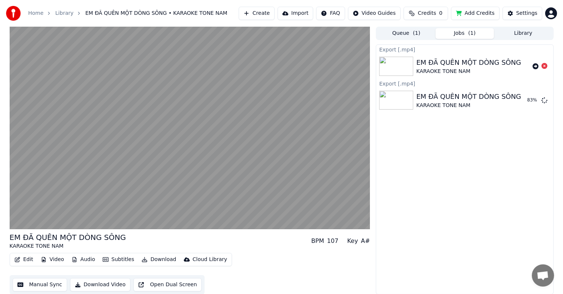
click at [475, 13] on button "Add Credits" at bounding box center [475, 13] width 49 height 13
click at [463, 30] on button "Jobs ( 1 )" at bounding box center [464, 33] width 59 height 11
click at [407, 36] on button "Queue ( 1 )" at bounding box center [406, 33] width 59 height 11
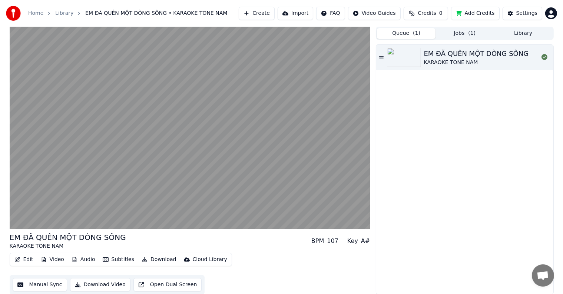
click at [522, 31] on button "Library" at bounding box center [523, 33] width 59 height 11
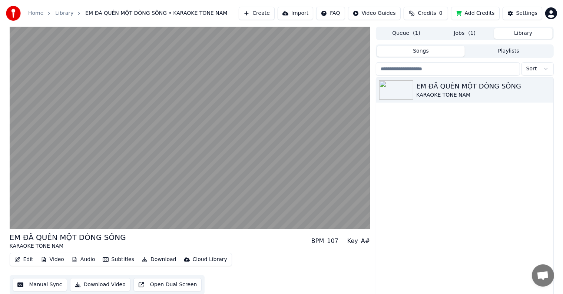
click at [461, 34] on button "Jobs ( 1 )" at bounding box center [464, 33] width 59 height 11
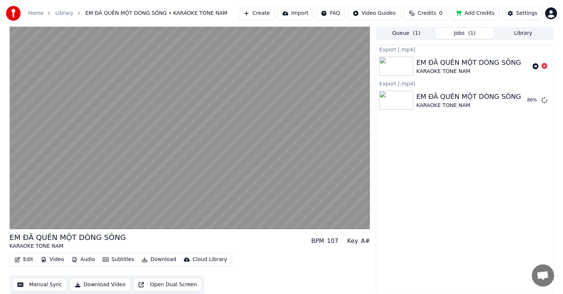
click at [461, 163] on div "Export [.mp4] EM ĐÃ QUÊN MỘT DÒNG SÔNG KARAOKE TONE NAM Export [.mp4] EM ĐÃ QUÊ…" at bounding box center [464, 169] width 177 height 250
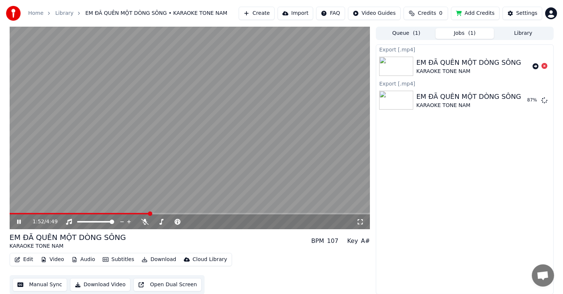
scroll to position [0, 0]
click at [85, 257] on button "Audio" at bounding box center [84, 259] width 30 height 10
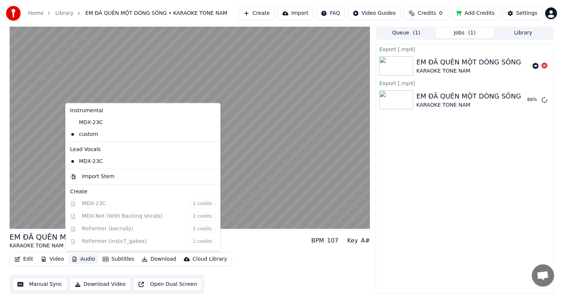
click at [550, 13] on html "Home Library EM ĐÃ QUÊN MỘT DÒNG SÔNG • KARAOKE TONE NAM Create Import FAQ Vide…" at bounding box center [281, 147] width 563 height 294
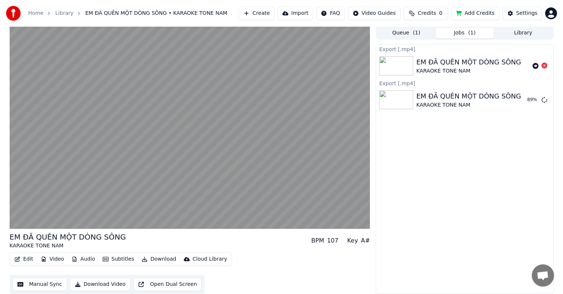
click at [487, 133] on html "Home Library EM ĐÃ QUÊN MỘT DÒNG SÔNG • KARAOKE TONE NAM Create Import FAQ Vide…" at bounding box center [281, 147] width 563 height 294
click at [526, 13] on div "Settings" at bounding box center [526, 13] width 21 height 7
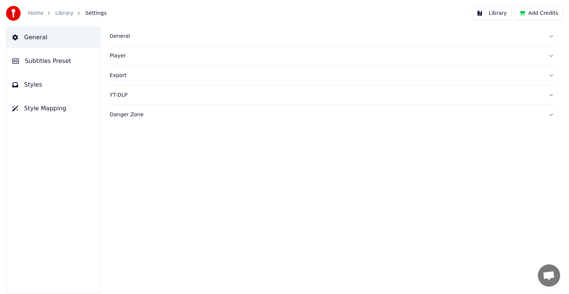
click at [37, 60] on span "Subtitles Preset" at bounding box center [48, 61] width 46 height 9
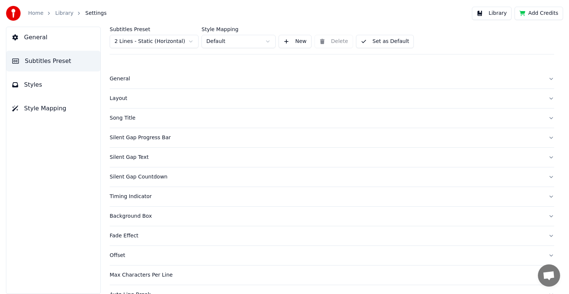
click at [118, 99] on div "Layout" at bounding box center [326, 98] width 433 height 7
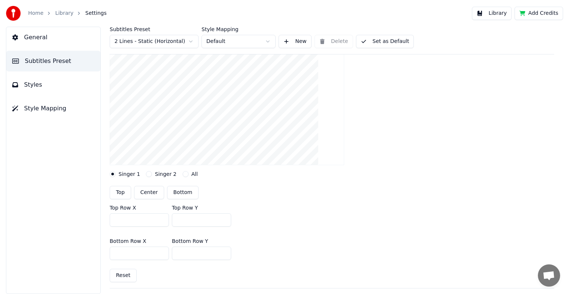
scroll to position [37, 0]
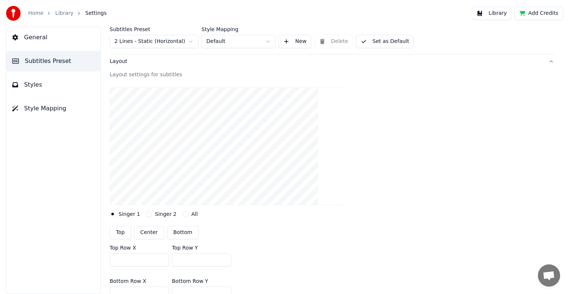
click at [146, 213] on button "Singer 2" at bounding box center [149, 214] width 6 height 6
click at [183, 213] on button "All" at bounding box center [186, 214] width 6 height 6
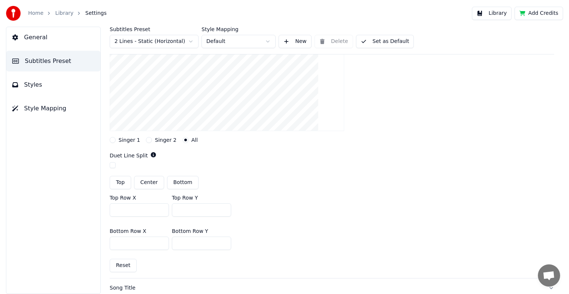
scroll to position [222, 0]
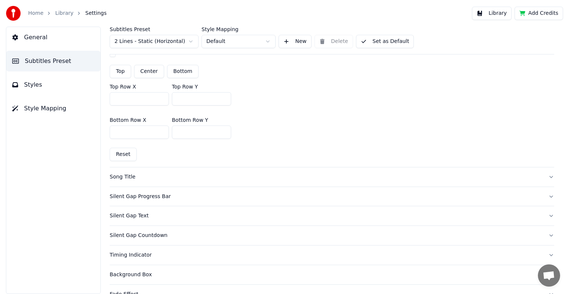
click at [120, 173] on div "Song Title" at bounding box center [326, 176] width 433 height 7
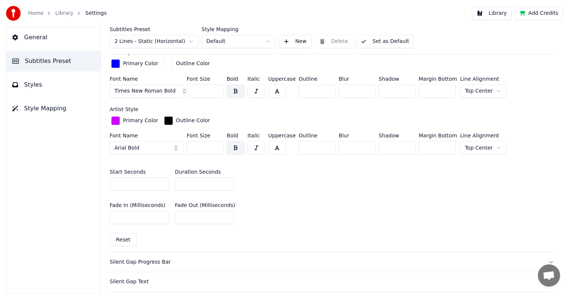
scroll to position [259, 0]
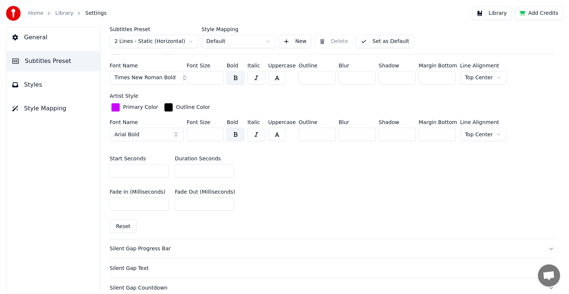
drag, startPoint x: 186, startPoint y: 169, endPoint x: 179, endPoint y: 169, distance: 6.3
click at [179, 169] on input "**" at bounding box center [204, 170] width 59 height 13
type input "**"
click at [274, 213] on div "Fade In (Milliseconds) *** Fade Out (Milliseconds) ***" at bounding box center [332, 199] width 444 height 33
drag, startPoint x: 122, startPoint y: 168, endPoint x: 110, endPoint y: 169, distance: 12.3
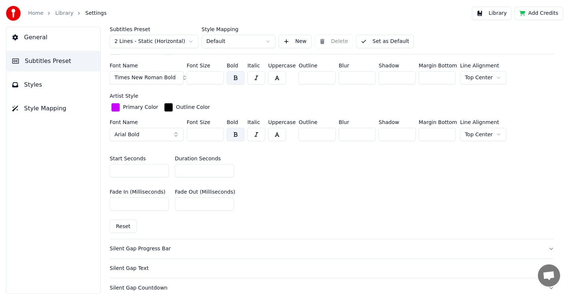
click at [110, 169] on input "*" at bounding box center [139, 170] width 59 height 13
type input "*"
click at [299, 194] on div "Fade In (Milliseconds) *** Fade Out (Milliseconds) ***" at bounding box center [332, 199] width 444 height 33
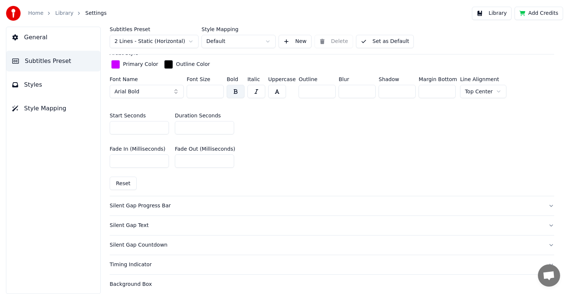
scroll to position [333, 0]
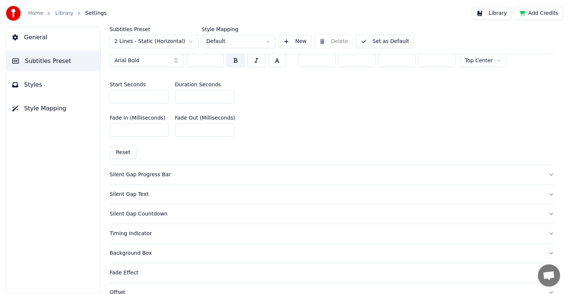
click at [143, 173] on div "Silent Gap Progress Bar" at bounding box center [326, 174] width 433 height 7
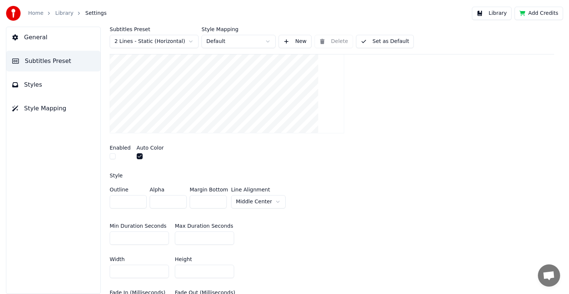
scroll to position [74, 0]
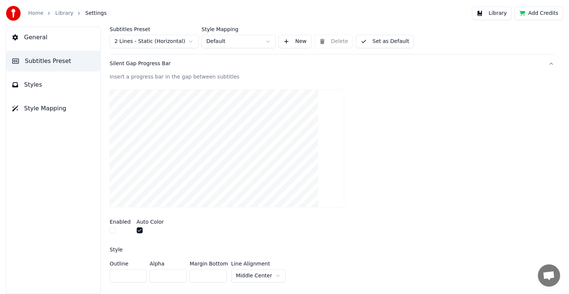
click at [111, 230] on button "button" at bounding box center [113, 230] width 6 height 6
click at [111, 229] on button "button" at bounding box center [113, 230] width 6 height 6
click at [111, 228] on button "button" at bounding box center [113, 230] width 6 height 6
click at [113, 230] on button "button" at bounding box center [113, 230] width 6 height 6
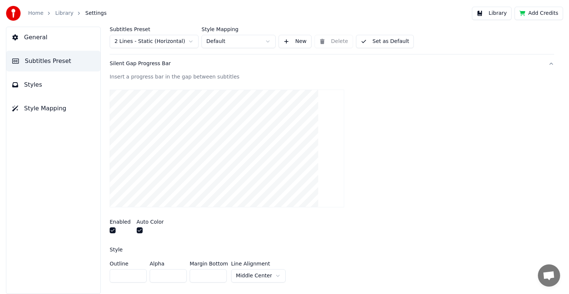
click at [113, 230] on button "button" at bounding box center [113, 230] width 6 height 6
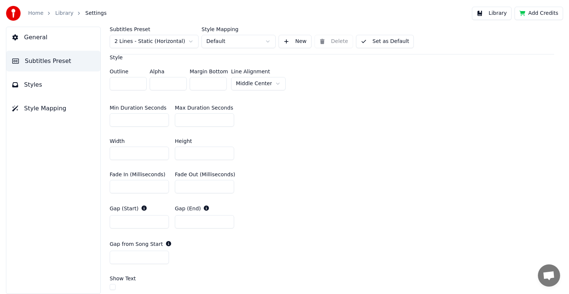
scroll to position [296, 0]
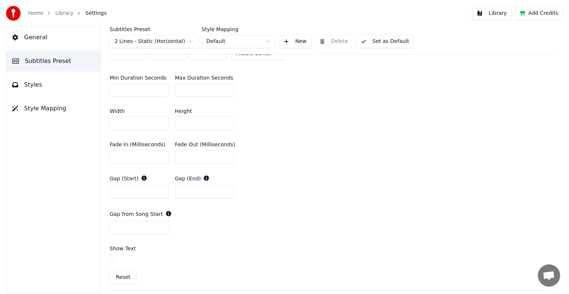
click at [383, 40] on button "Set as Default" at bounding box center [385, 41] width 58 height 13
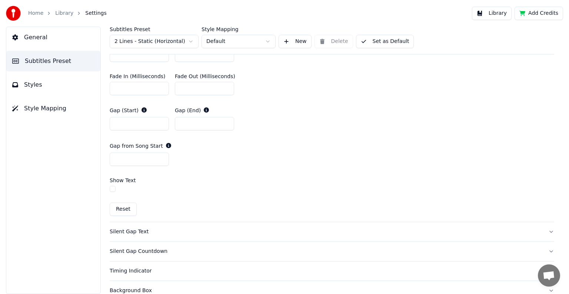
scroll to position [333, 0]
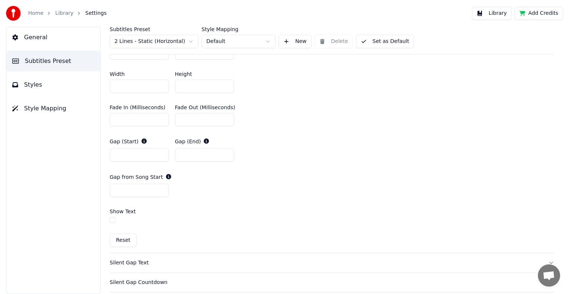
click at [114, 210] on label "Show Text" at bounding box center [123, 211] width 26 height 5
click at [112, 220] on button "button" at bounding box center [113, 220] width 6 height 6
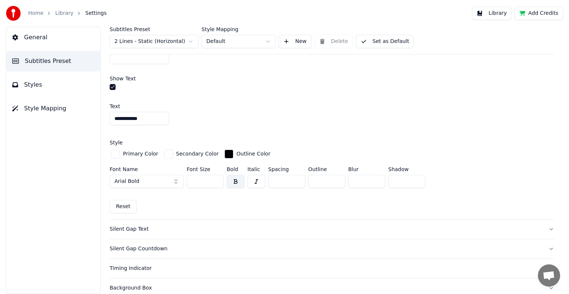
scroll to position [444, 0]
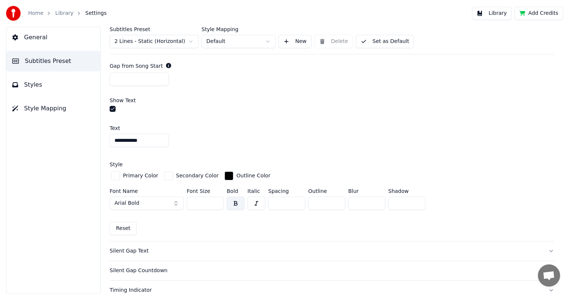
click at [113, 109] on button "button" at bounding box center [113, 109] width 6 height 6
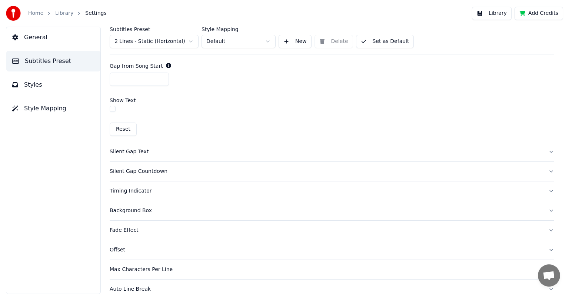
click at [127, 152] on div "Silent Gap Text" at bounding box center [326, 151] width 433 height 7
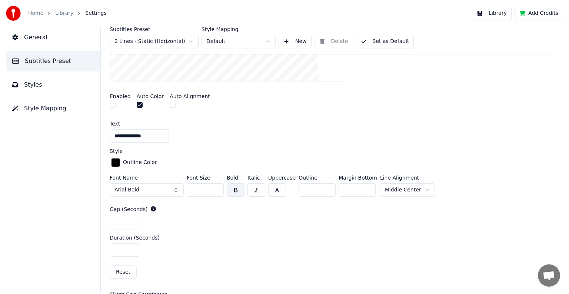
scroll to position [249, 0]
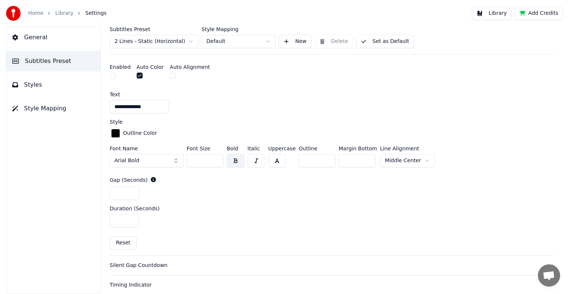
click at [407, 160] on html "**********" at bounding box center [284, 147] width 569 height 294
click at [351, 156] on html "**********" at bounding box center [284, 147] width 569 height 294
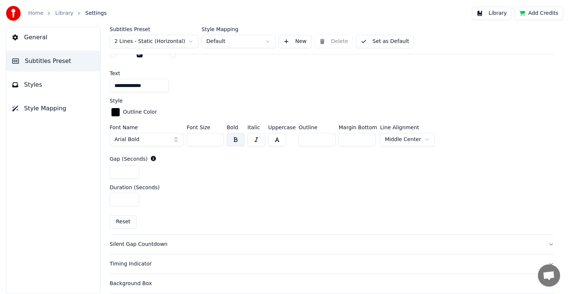
scroll to position [323, 0]
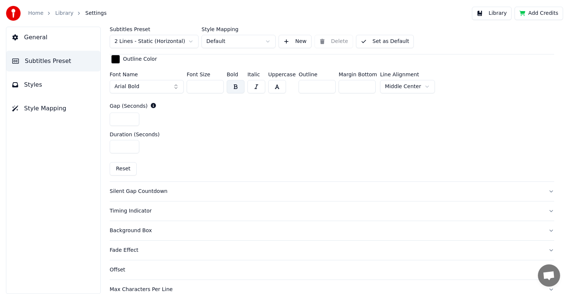
click at [138, 189] on div "Silent Gap Countdown" at bounding box center [326, 191] width 433 height 7
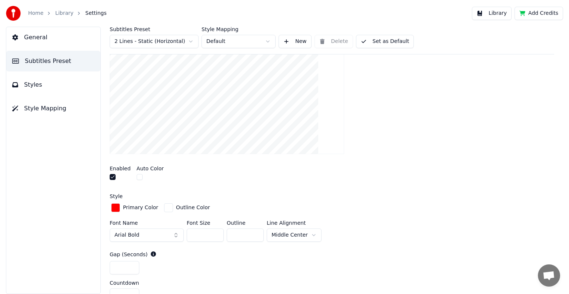
scroll to position [249, 0]
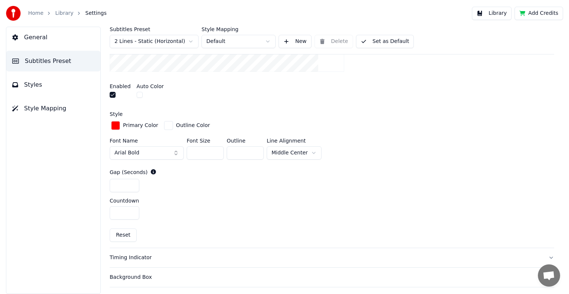
drag, startPoint x: 200, startPoint y: 151, endPoint x: 189, endPoint y: 151, distance: 11.5
click at [189, 151] on input "***" at bounding box center [205, 152] width 37 height 13
type input "***"
click at [301, 191] on div "*" at bounding box center [332, 185] width 444 height 13
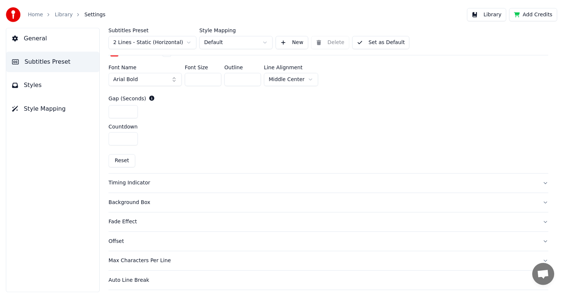
scroll to position [344, 0]
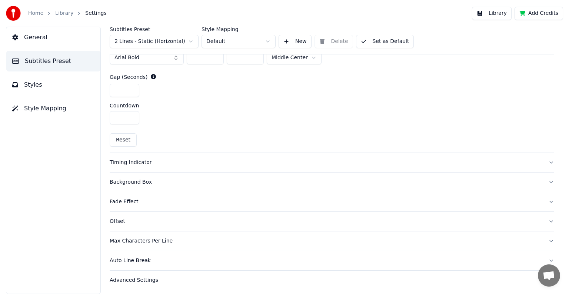
click at [495, 13] on button "Library" at bounding box center [492, 13] width 40 height 13
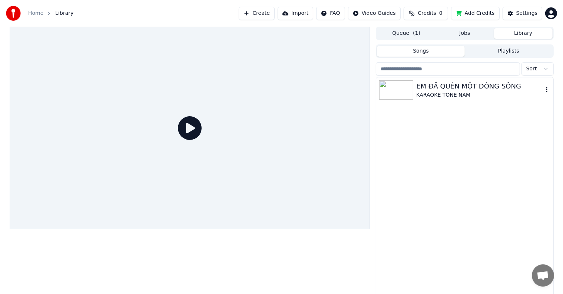
click at [456, 83] on div "EM ĐÃ QUÊN MỘT DÒNG SÔNG" at bounding box center [479, 86] width 126 height 10
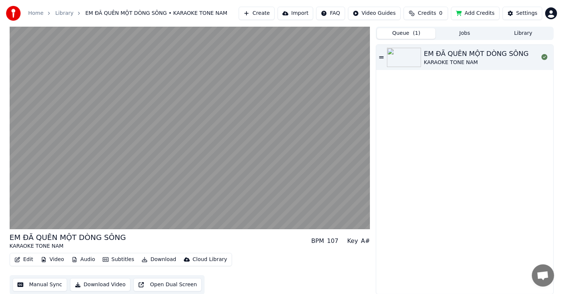
click at [417, 31] on span "( 1 )" at bounding box center [416, 33] width 7 height 7
click at [439, 53] on div "EM ĐÃ QUÊN MỘT DÒNG SÔNG" at bounding box center [476, 54] width 105 height 10
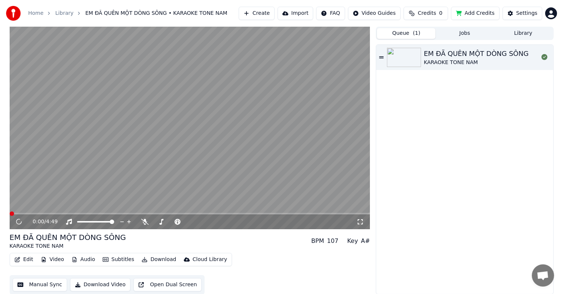
click at [440, 113] on div "EM ĐÃ QUÊN MỘT DÒNG SÔNG KARAOKE TONE NAM" at bounding box center [464, 169] width 177 height 249
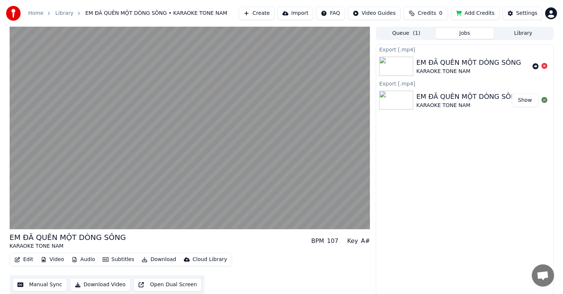
click at [454, 34] on button "Jobs" at bounding box center [464, 33] width 59 height 11
click at [526, 102] on button "Show" at bounding box center [525, 100] width 27 height 13
click at [545, 65] on icon at bounding box center [544, 66] width 6 height 6
click at [474, 148] on div "Export [.mp4] EM ĐÃ QUÊN MỘT DÒNG SÔNG KARAOKE TONE NAM Export [.mp4] EM ĐÃ QUÊ…" at bounding box center [464, 169] width 177 height 250
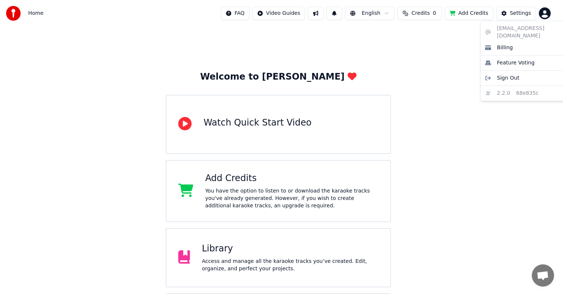
click at [550, 13] on html "Home FAQ Video Guides English Credits 0 Add Credits Settings Welcome to Youka W…" at bounding box center [281, 178] width 563 height 356
click at [521, 10] on html "Home FAQ Video Guides English Credits 0 Add Credits Settings Welcome to Youka W…" at bounding box center [284, 178] width 569 height 356
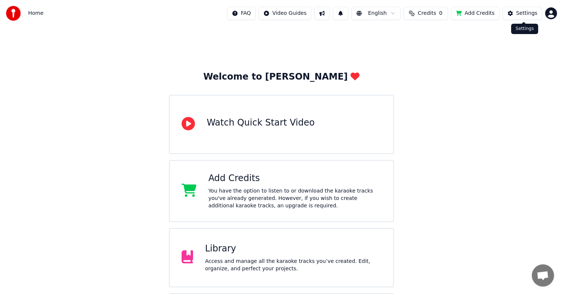
click at [532, 12] on div "Settings" at bounding box center [526, 13] width 21 height 7
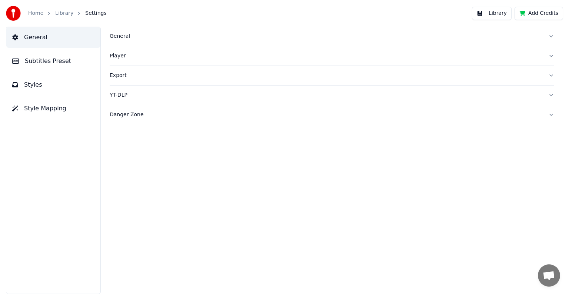
click at [47, 108] on span "Style Mapping" at bounding box center [45, 108] width 42 height 9
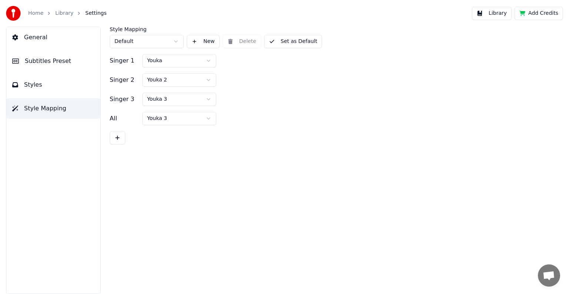
click at [36, 87] on span "Styles" at bounding box center [33, 84] width 18 height 9
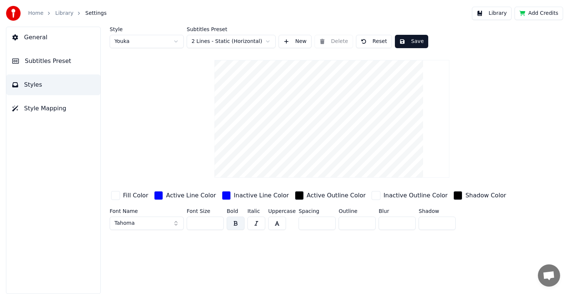
click at [44, 61] on span "Subtitles Preset" at bounding box center [48, 61] width 46 height 9
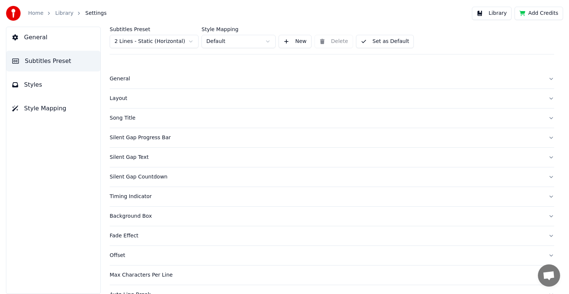
click at [44, 61] on span "Subtitles Preset" at bounding box center [48, 61] width 46 height 9
click at [40, 34] on span "General" at bounding box center [35, 37] width 23 height 9
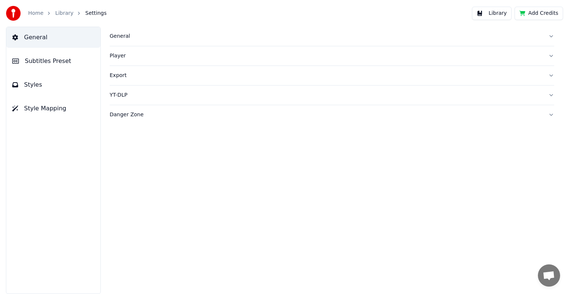
click at [257, 176] on div "General Player Export YT-DLP Danger Zone" at bounding box center [332, 160] width 474 height 267
click at [238, 173] on div "General Player Export YT-DLP Danger Zone" at bounding box center [332, 160] width 474 height 267
click at [259, 154] on div "General Player Export YT-DLP Danger Zone" at bounding box center [332, 160] width 474 height 267
click at [233, 142] on div "General Player Export YT-DLP Danger Zone" at bounding box center [332, 160] width 474 height 267
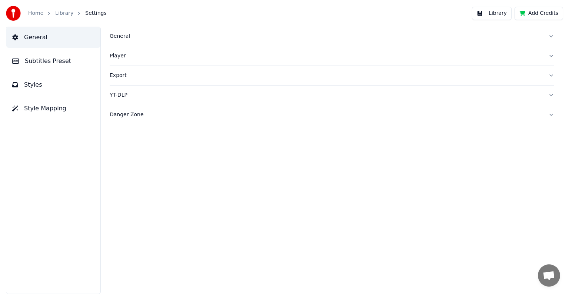
click at [262, 166] on div "General Player Export YT-DLP Danger Zone" at bounding box center [332, 160] width 474 height 267
click at [257, 173] on div "General Player Export YT-DLP Danger Zone" at bounding box center [332, 160] width 474 height 267
click at [284, 191] on div "General Player Export YT-DLP Danger Zone" at bounding box center [332, 160] width 474 height 267
click at [316, 154] on div "General Player Export YT-DLP Danger Zone" at bounding box center [332, 160] width 474 height 267
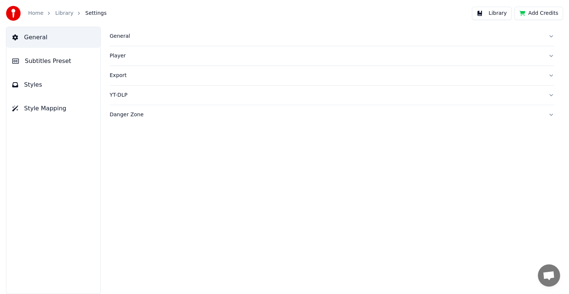
click at [271, 135] on div "General Player Export YT-DLP Danger Zone" at bounding box center [332, 160] width 474 height 267
click at [271, 143] on div "General Player Export YT-DLP Danger Zone" at bounding box center [332, 160] width 474 height 267
click at [271, 144] on div "General Player Export YT-DLP Danger Zone" at bounding box center [332, 160] width 474 height 267
